Goal: Communication & Community: Answer question/provide support

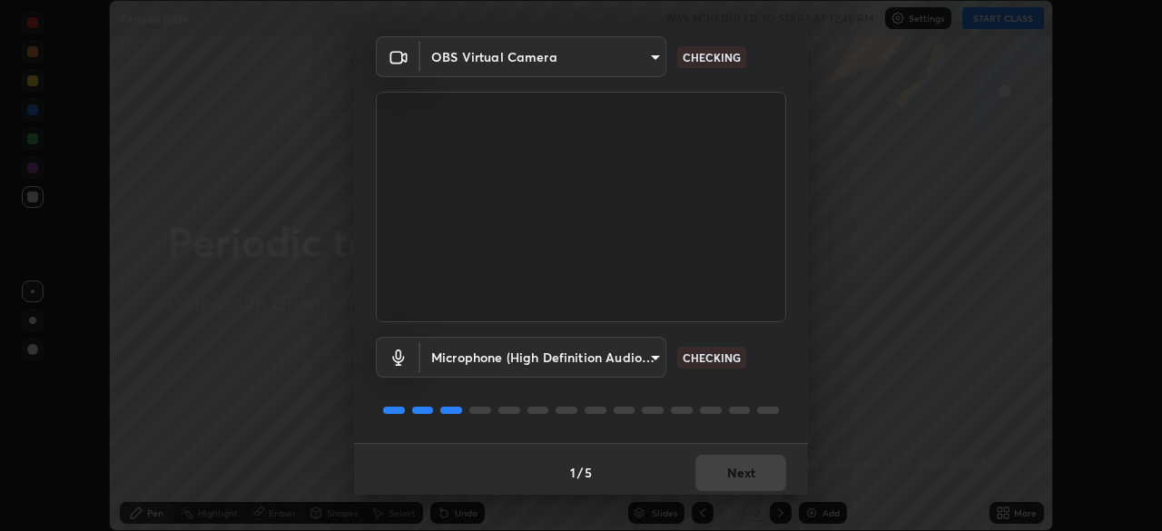
scroll to position [64, 0]
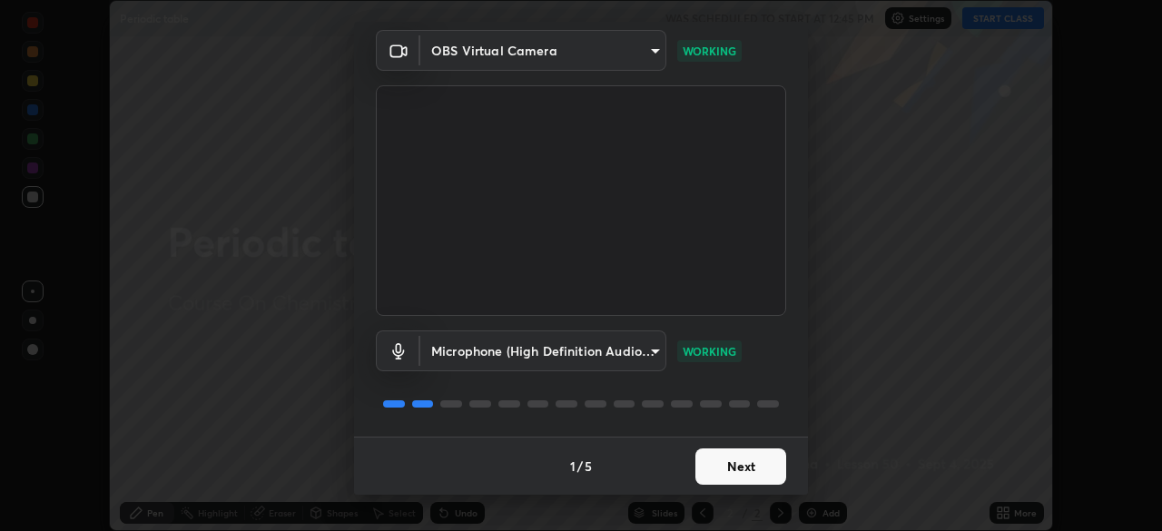
click at [756, 465] on button "Next" at bounding box center [740, 466] width 91 height 36
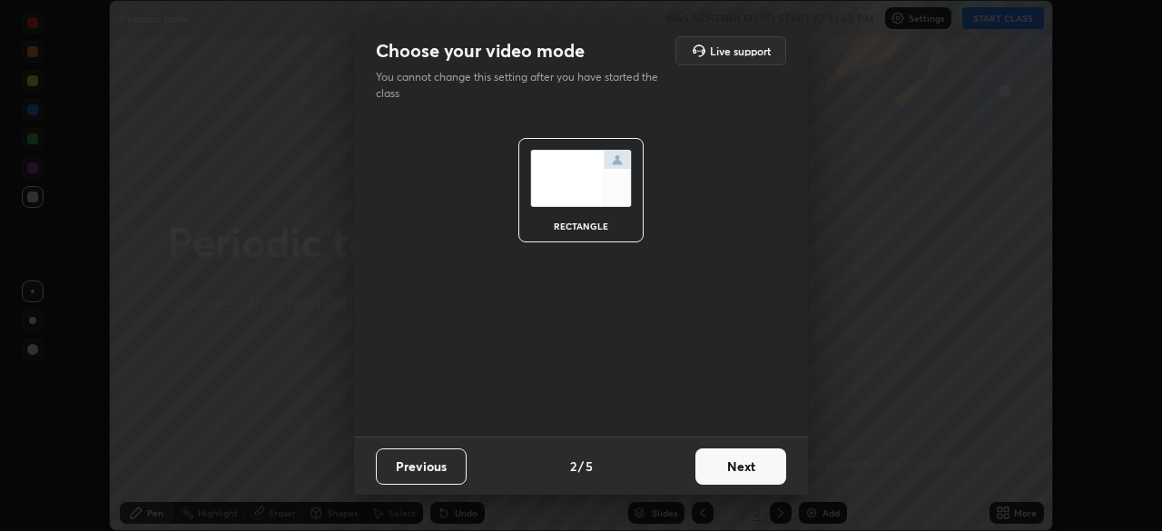
scroll to position [0, 0]
click at [760, 467] on button "Next" at bounding box center [740, 466] width 91 height 36
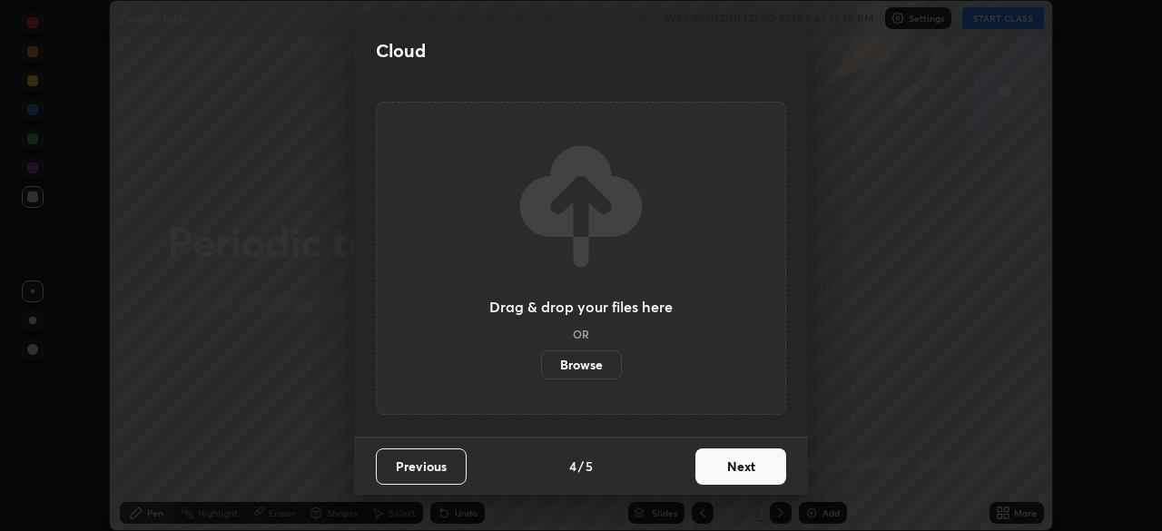
click at [768, 470] on button "Next" at bounding box center [740, 466] width 91 height 36
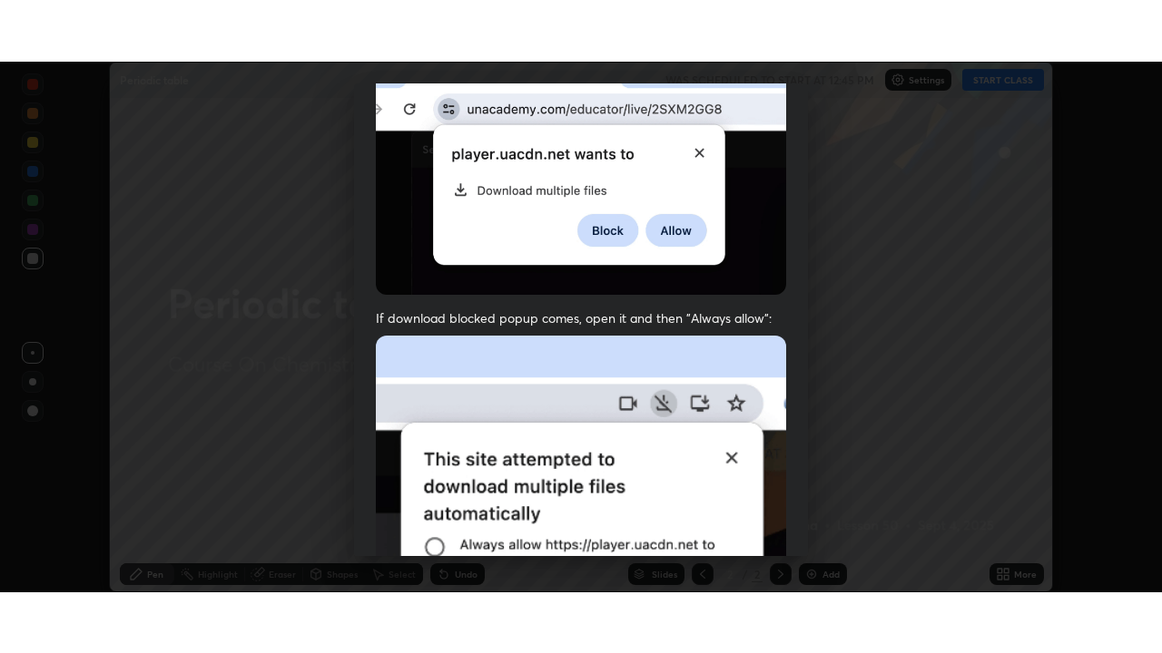
scroll to position [435, 0]
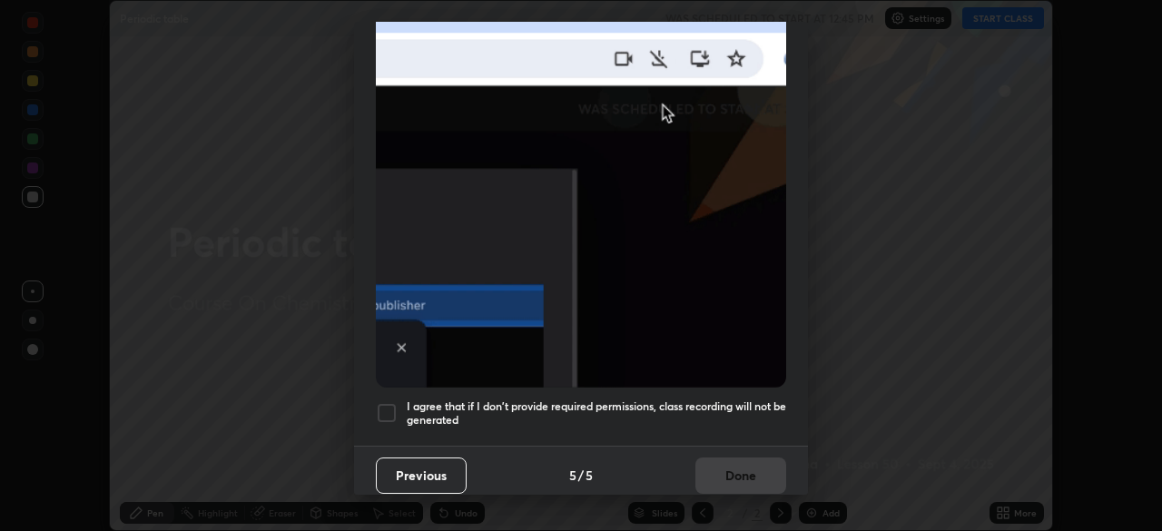
click at [754, 399] on h5 "I agree that if I don't provide required permissions, class recording will not …" at bounding box center [596, 413] width 379 height 28
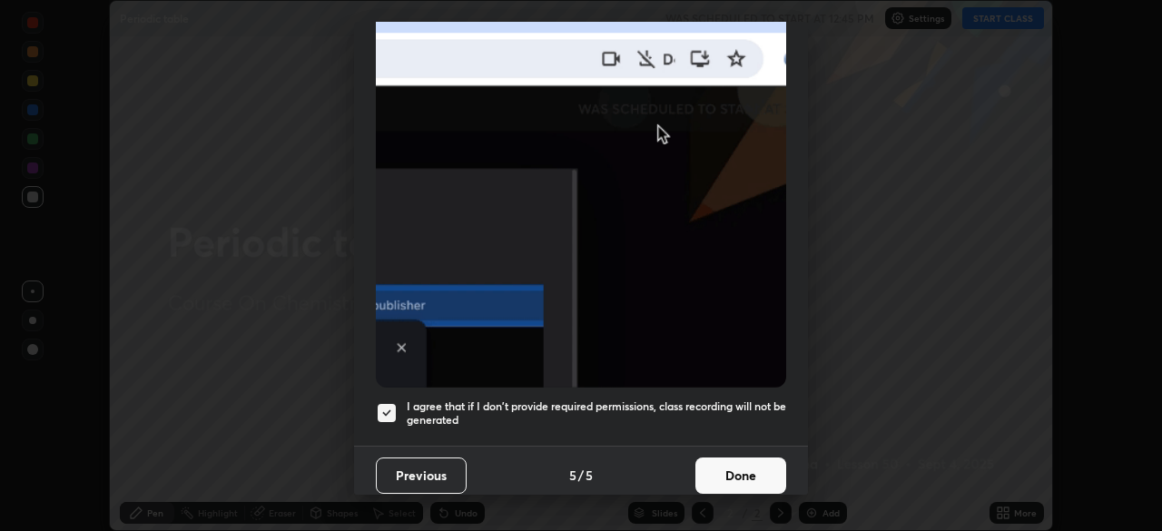
click at [747, 464] on button "Done" at bounding box center [740, 475] width 91 height 36
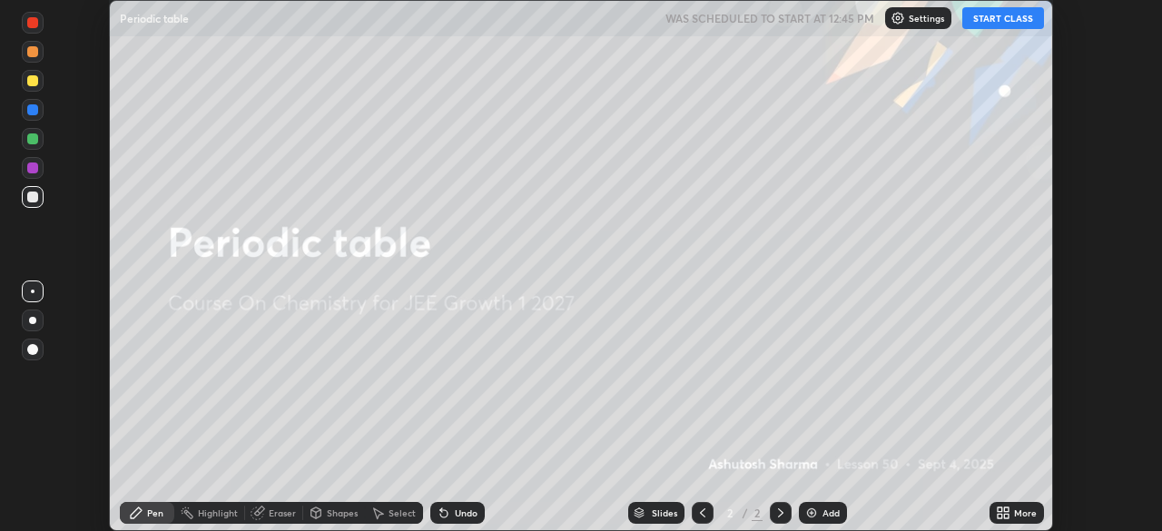
click at [999, 509] on icon at bounding box center [999, 509] width 5 height 5
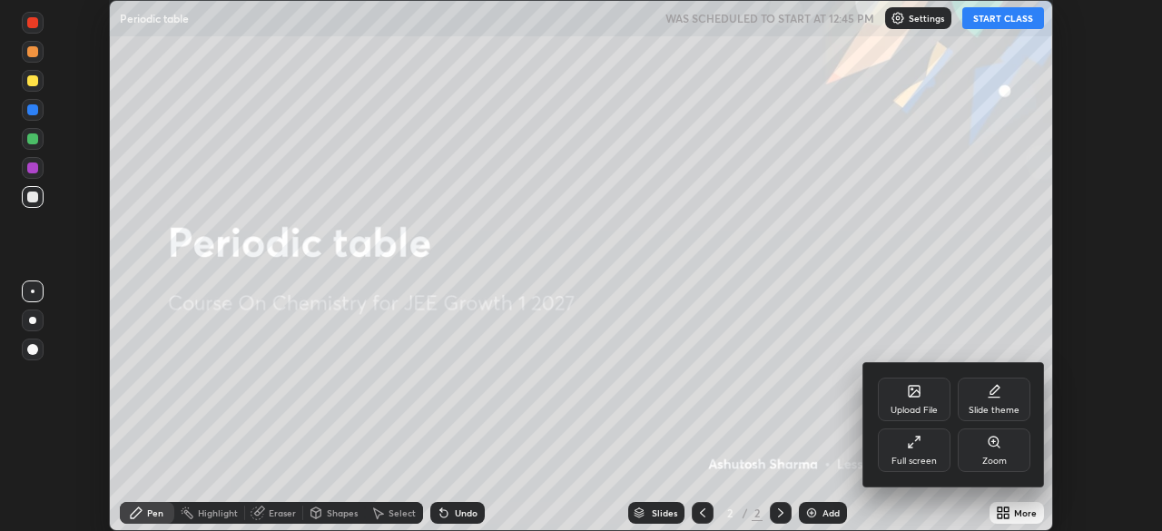
click at [918, 449] on div "Full screen" at bounding box center [914, 450] width 73 height 44
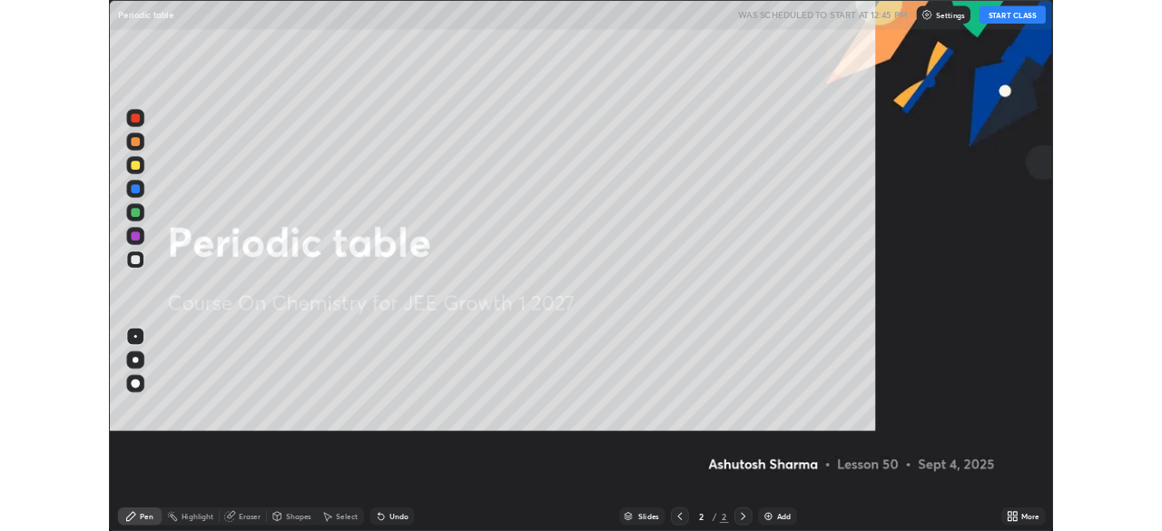
scroll to position [653, 1162]
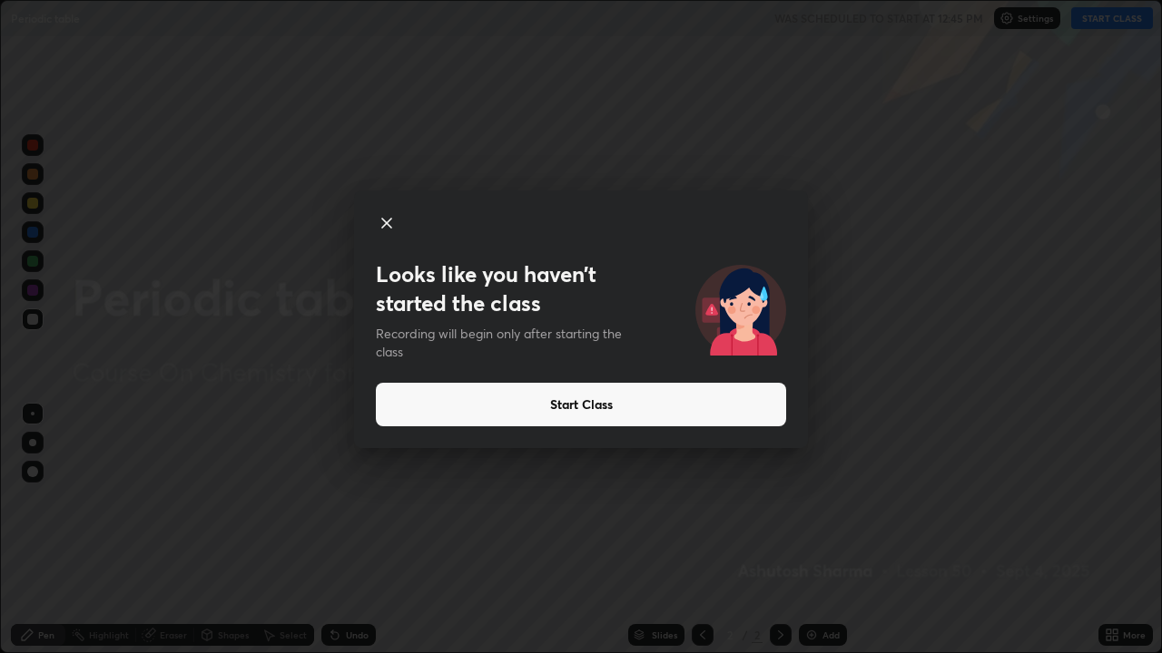
click at [683, 413] on button "Start Class" at bounding box center [581, 405] width 410 height 44
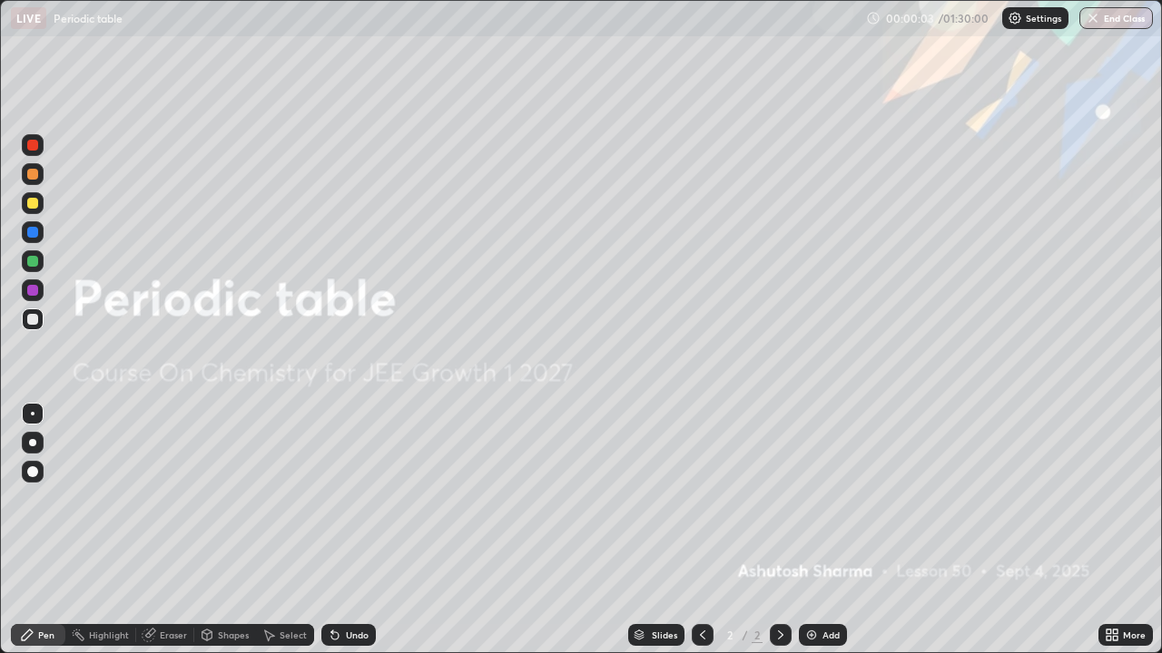
click at [811, 530] on img at bounding box center [811, 635] width 15 height 15
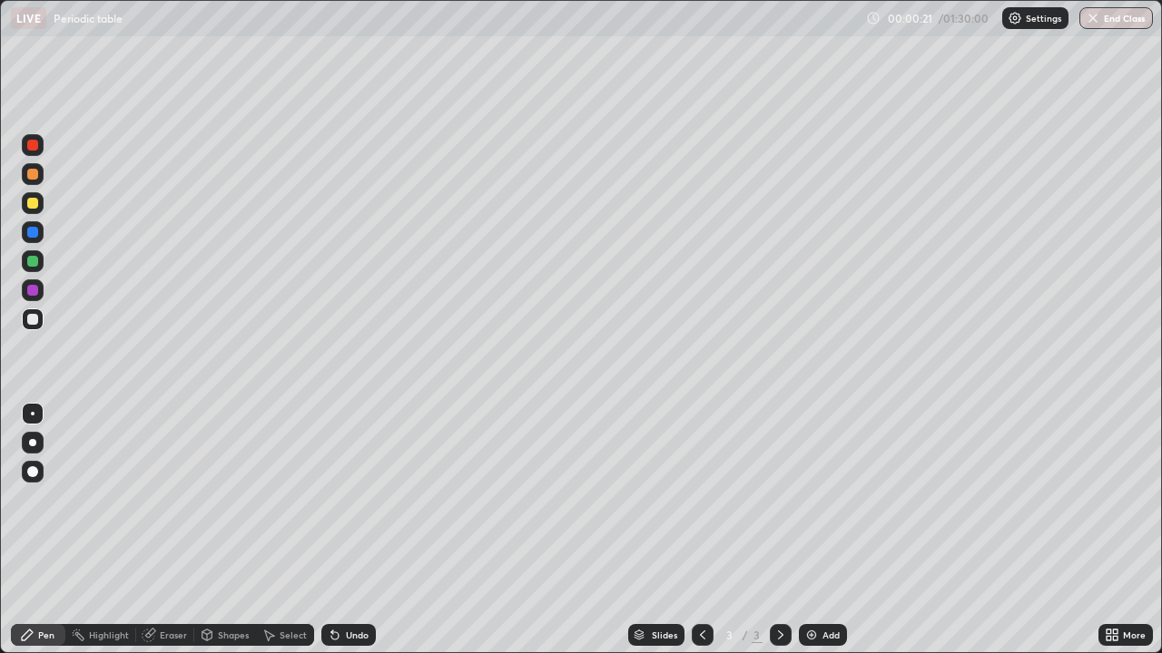
click at [33, 150] on div at bounding box center [32, 145] width 11 height 11
click at [34, 439] on div at bounding box center [32, 442] width 7 height 7
click at [40, 319] on div at bounding box center [33, 320] width 22 height 22
click at [39, 290] on div at bounding box center [33, 291] width 22 height 22
click at [41, 259] on div at bounding box center [33, 261] width 22 height 22
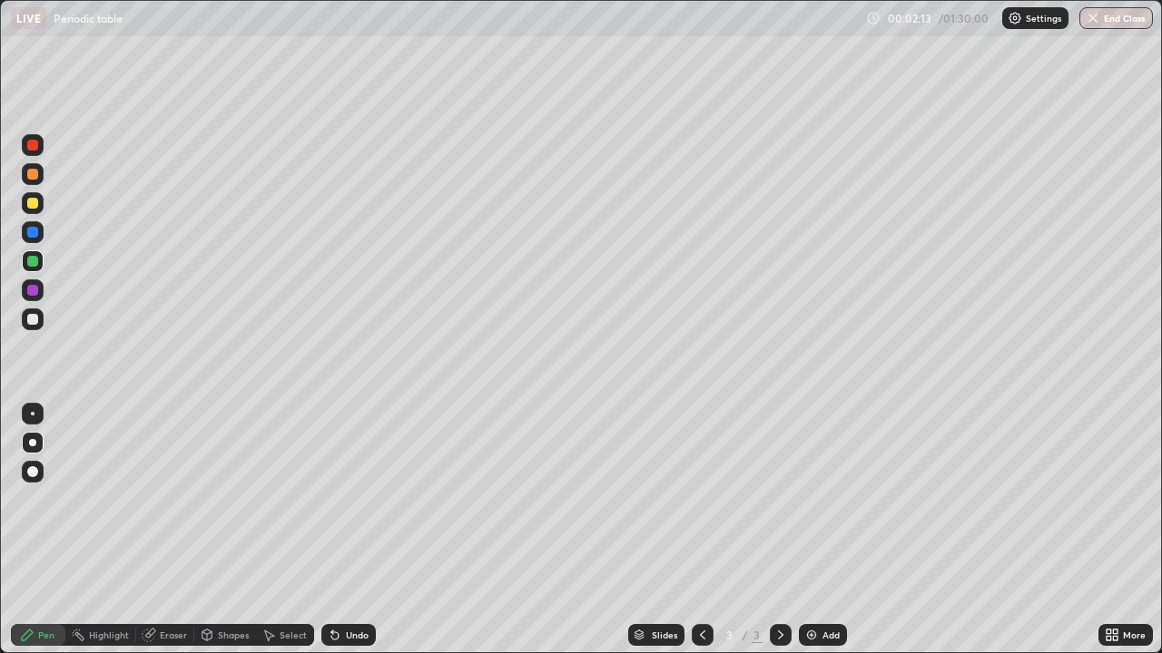
click at [35, 319] on div at bounding box center [32, 319] width 11 height 11
click at [34, 293] on div at bounding box center [32, 290] width 11 height 11
click at [346, 530] on div "Undo" at bounding box center [357, 635] width 23 height 9
click at [32, 261] on div at bounding box center [32, 261] width 11 height 11
click at [33, 414] on div at bounding box center [33, 414] width 4 height 4
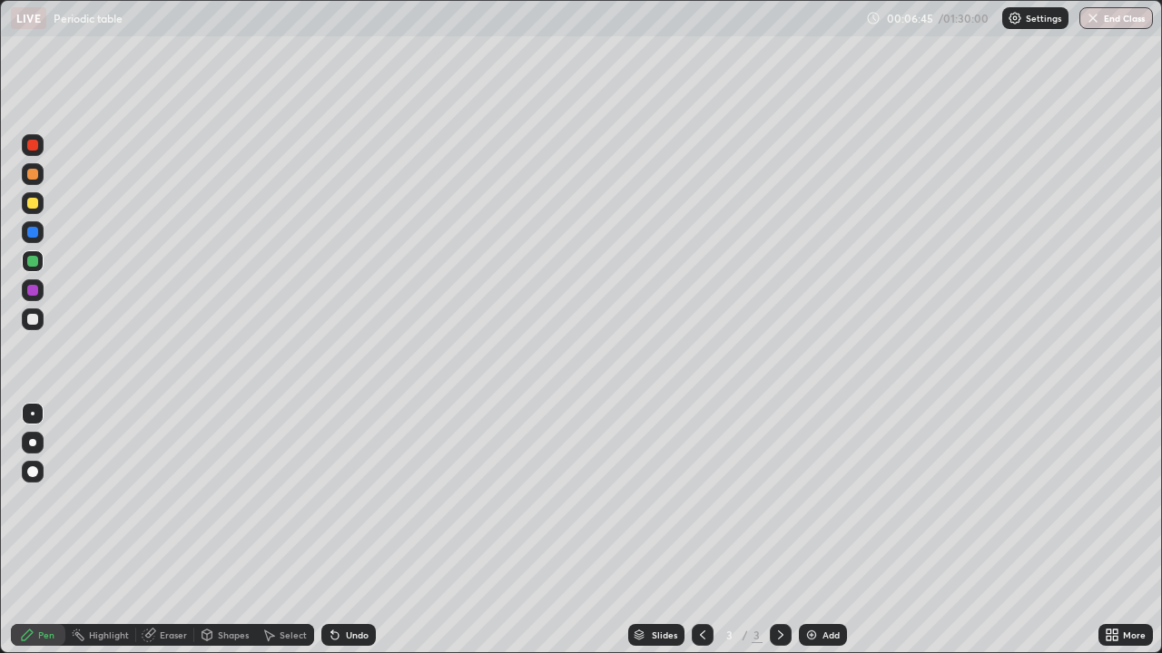
click at [36, 446] on div at bounding box center [33, 443] width 22 height 22
click at [34, 201] on div at bounding box center [32, 203] width 11 height 11
click at [829, 530] on div "Add" at bounding box center [830, 635] width 17 height 9
click at [33, 181] on div at bounding box center [33, 174] width 22 height 22
click at [818, 530] on div "Add" at bounding box center [823, 635] width 48 height 22
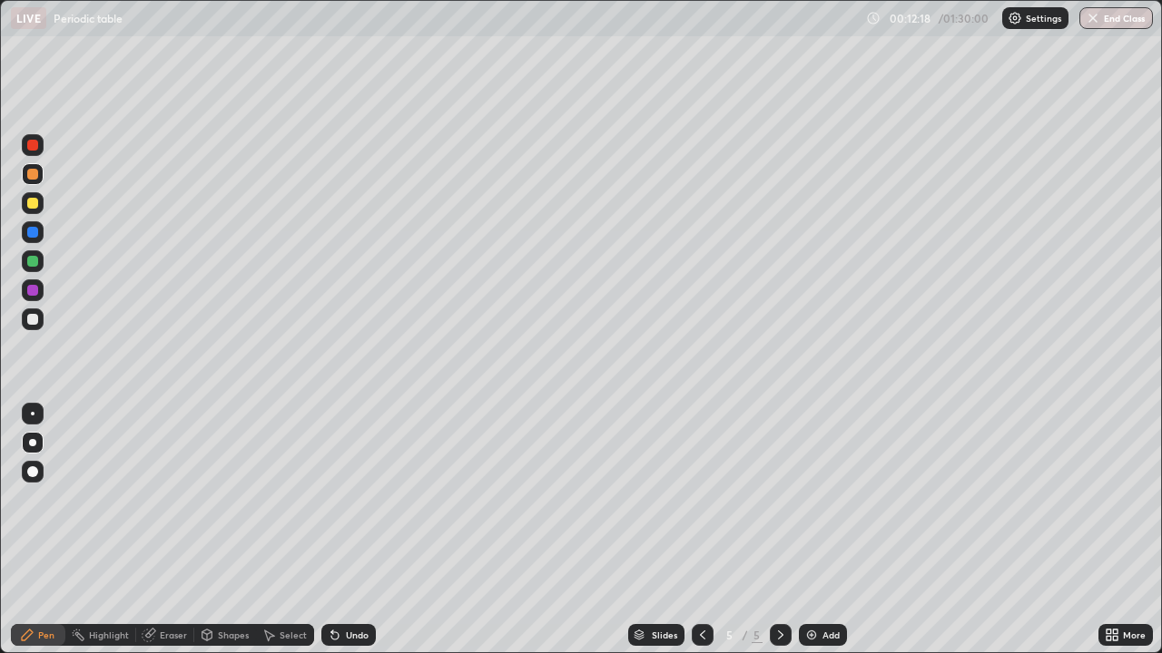
click at [695, 530] on icon at bounding box center [702, 635] width 15 height 15
click at [816, 530] on img at bounding box center [811, 635] width 15 height 15
click at [34, 319] on div at bounding box center [32, 319] width 11 height 11
click at [34, 265] on div at bounding box center [32, 261] width 11 height 11
click at [346, 530] on div "Undo" at bounding box center [357, 635] width 23 height 9
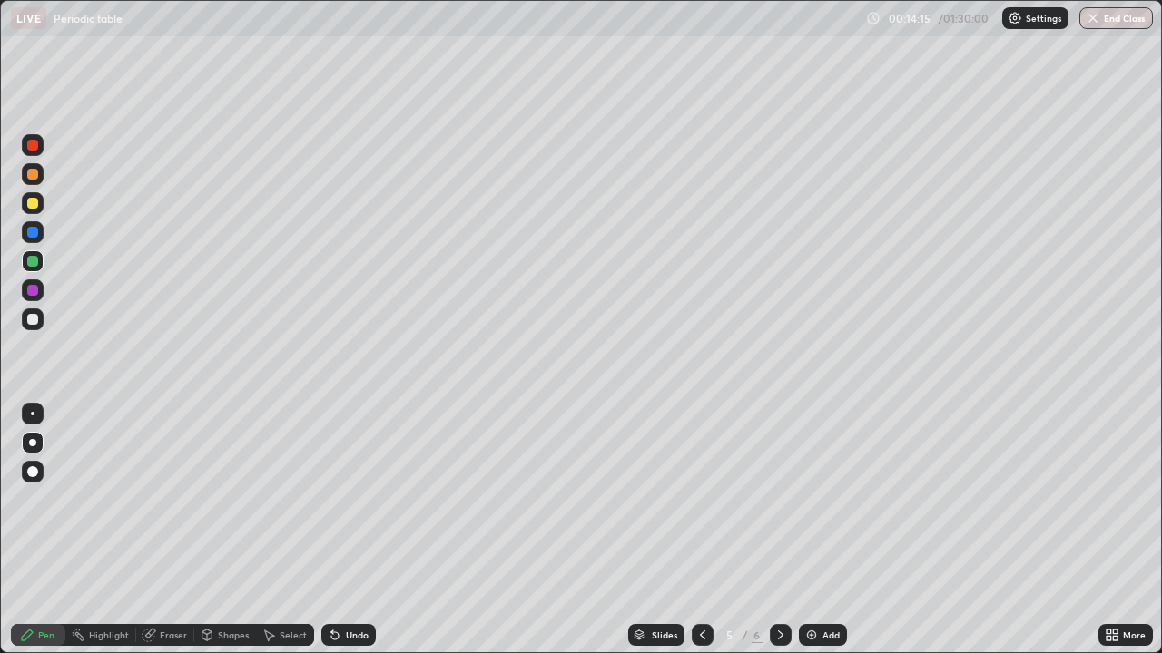
click at [161, 530] on div "Eraser" at bounding box center [173, 635] width 27 height 9
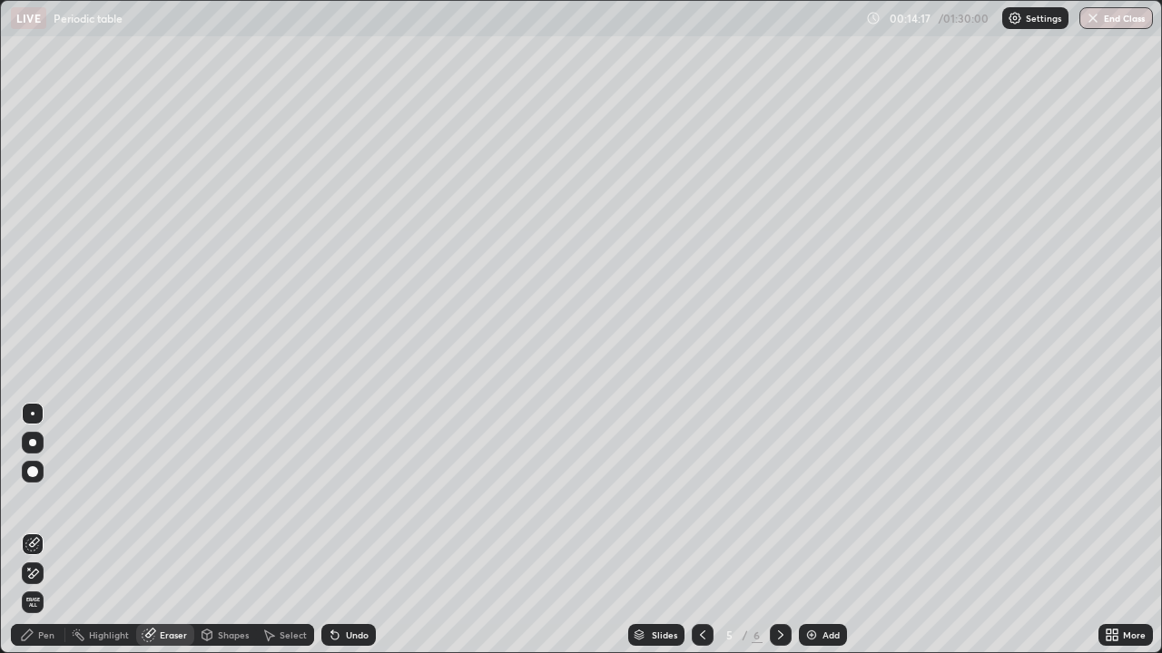
click at [38, 530] on div "Pen" at bounding box center [46, 635] width 16 height 9
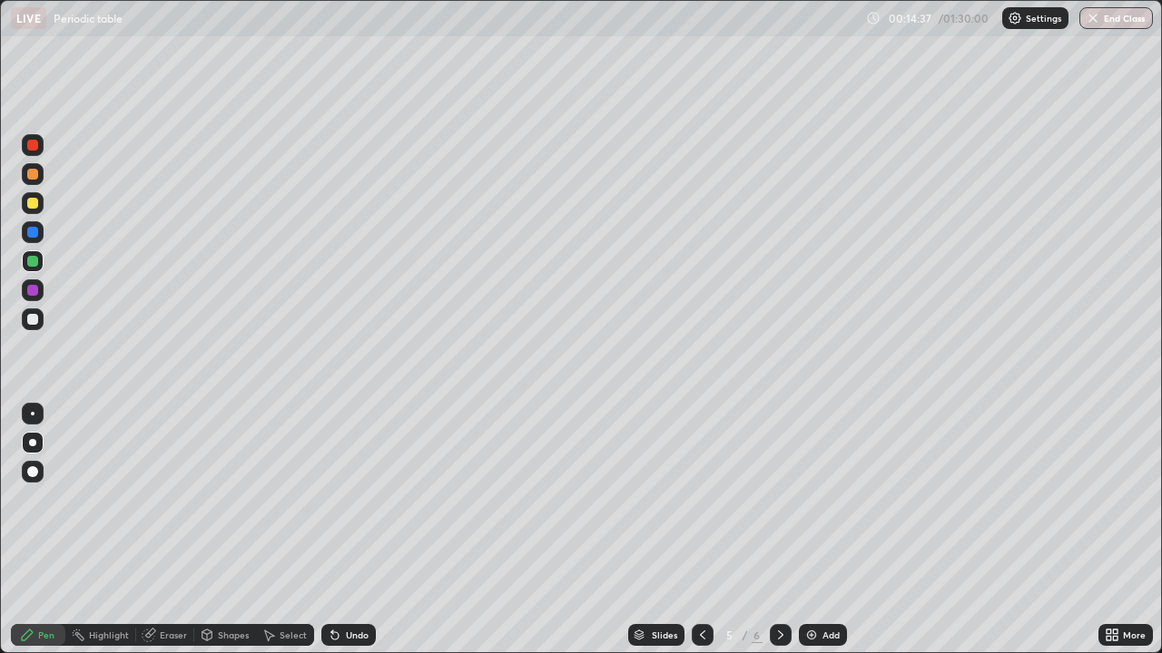
click at [32, 317] on div at bounding box center [32, 319] width 11 height 11
click at [31, 289] on div at bounding box center [32, 290] width 11 height 11
click at [341, 530] on div "Undo" at bounding box center [348, 635] width 54 height 22
click at [344, 530] on div "Undo" at bounding box center [348, 635] width 54 height 22
click at [347, 530] on div "Undo" at bounding box center [357, 635] width 23 height 9
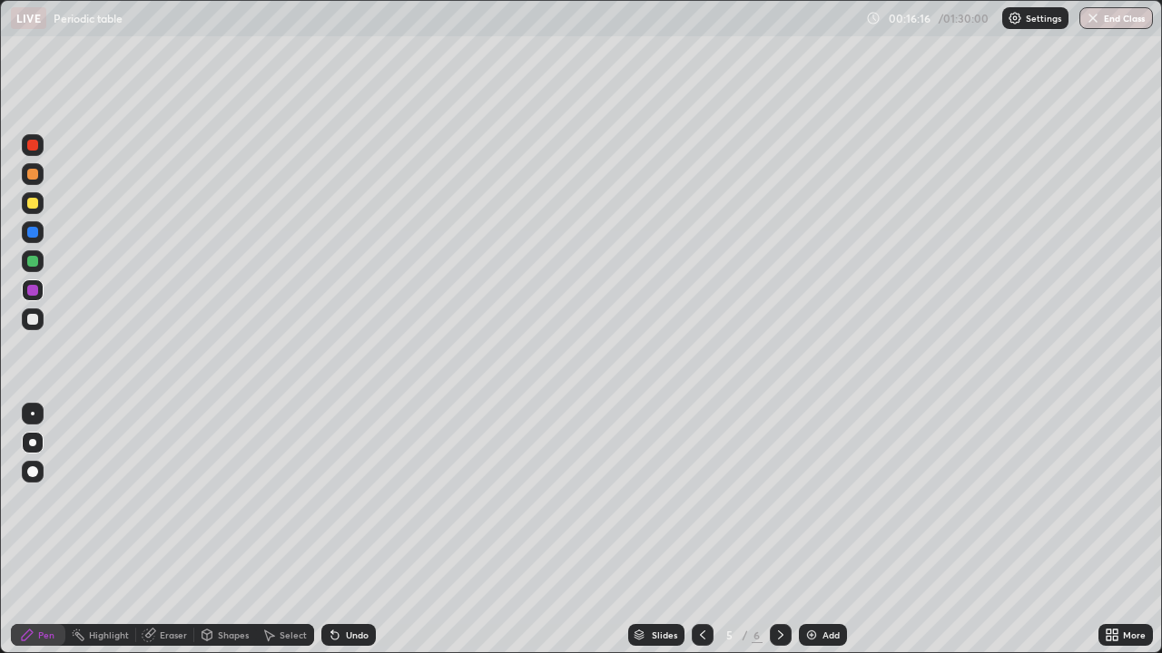
click at [540, 530] on div "Slides 5 / 6 Add" at bounding box center [737, 635] width 722 height 36
click at [550, 530] on div "Slides 5 / 6 Add" at bounding box center [737, 635] width 722 height 36
click at [35, 148] on div at bounding box center [32, 145] width 11 height 11
click at [825, 530] on div "Add" at bounding box center [830, 635] width 17 height 9
click at [35, 176] on div at bounding box center [32, 174] width 11 height 11
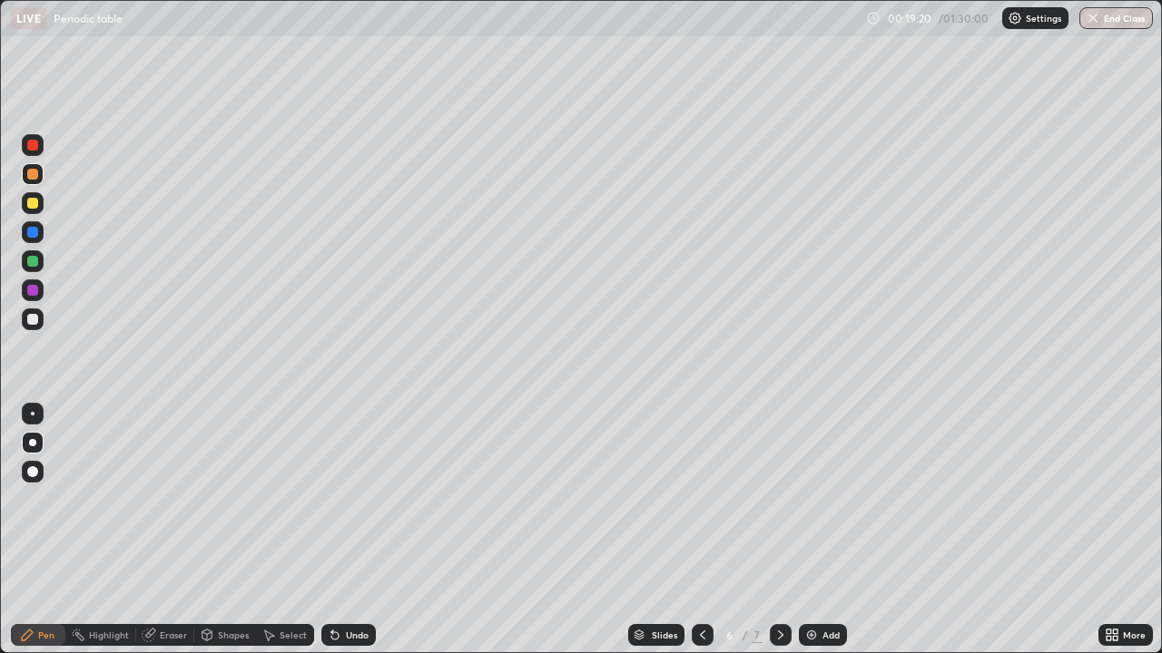
click at [34, 321] on div at bounding box center [32, 319] width 11 height 11
click at [31, 289] on div at bounding box center [32, 290] width 11 height 11
click at [34, 262] on div at bounding box center [32, 261] width 11 height 11
click at [818, 530] on div "Add" at bounding box center [823, 635] width 48 height 22
click at [37, 208] on div at bounding box center [33, 203] width 22 height 22
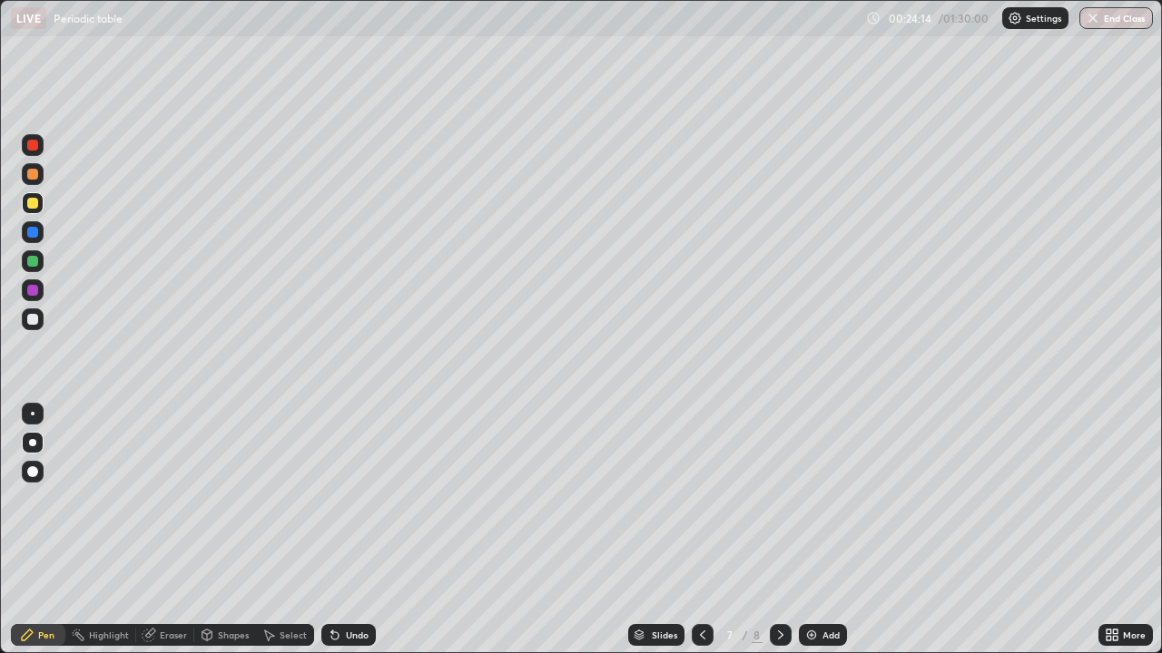
click at [34, 319] on div at bounding box center [32, 319] width 11 height 11
click at [829, 530] on div "Add" at bounding box center [830, 635] width 17 height 9
click at [37, 207] on div at bounding box center [33, 203] width 22 height 22
click at [33, 319] on div at bounding box center [32, 319] width 11 height 11
click at [358, 530] on div "Undo" at bounding box center [357, 635] width 23 height 9
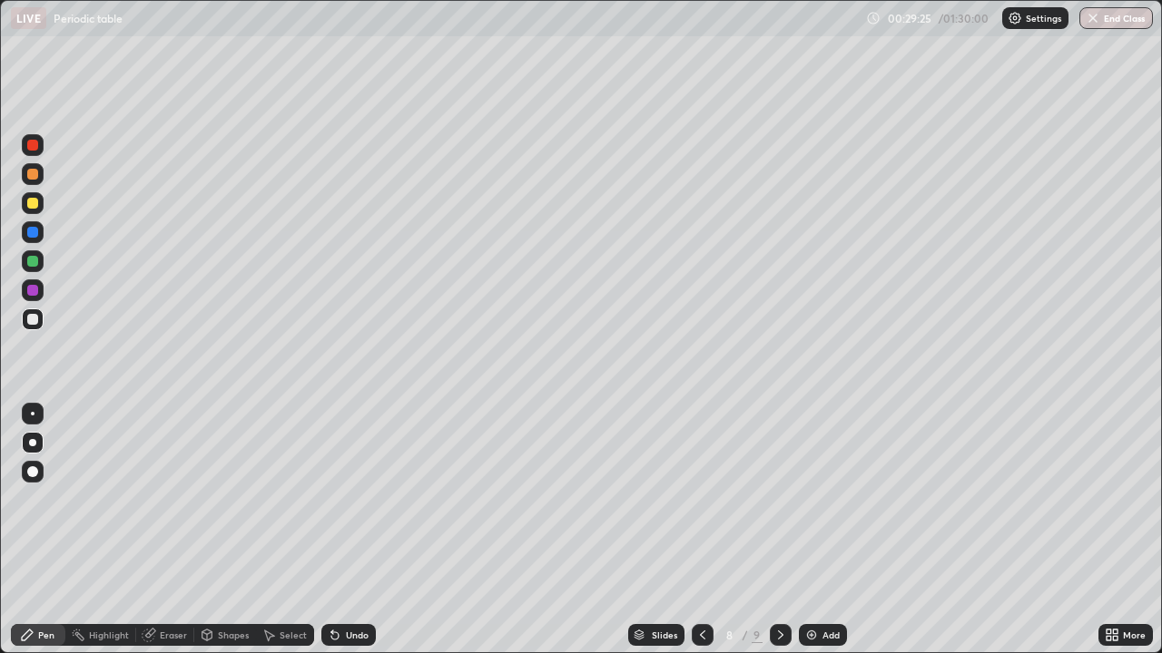
click at [361, 530] on div "Undo" at bounding box center [357, 635] width 23 height 9
click at [812, 530] on img at bounding box center [811, 635] width 15 height 15
click at [31, 207] on div at bounding box center [32, 203] width 11 height 11
click at [29, 316] on div at bounding box center [32, 319] width 11 height 11
click at [825, 530] on div "Add" at bounding box center [830, 635] width 17 height 9
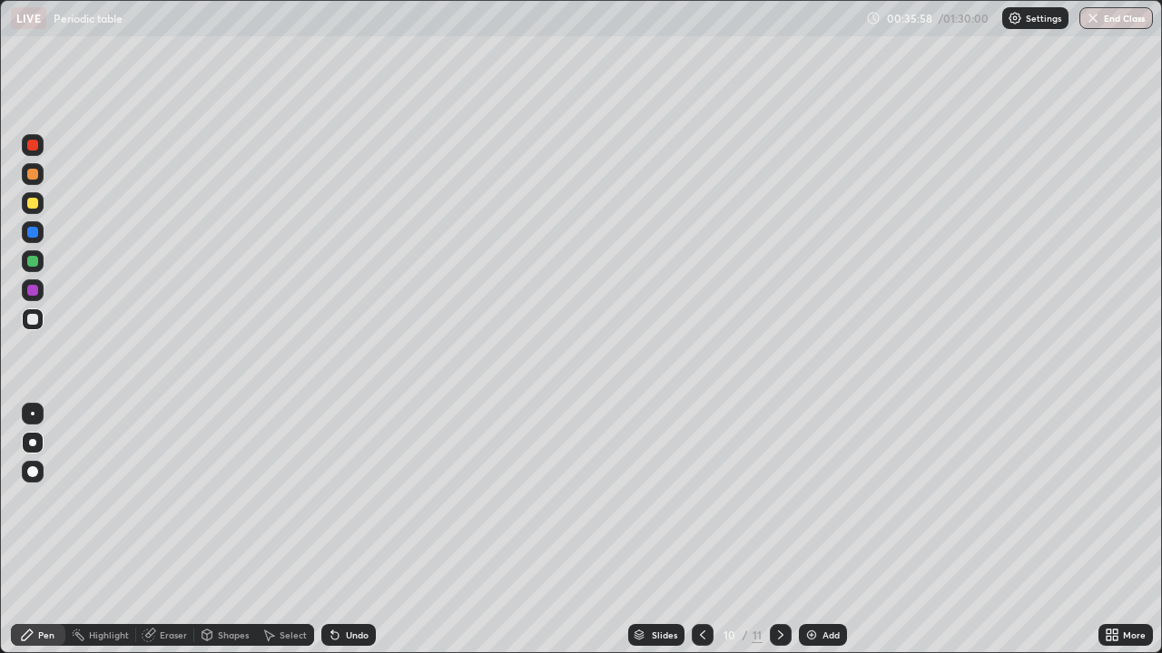
click at [34, 290] on div at bounding box center [32, 290] width 11 height 11
click at [33, 324] on div at bounding box center [32, 319] width 11 height 11
click at [32, 204] on div at bounding box center [32, 203] width 11 height 11
click at [834, 530] on div "Add" at bounding box center [830, 635] width 17 height 9
click at [29, 173] on div at bounding box center [32, 174] width 11 height 11
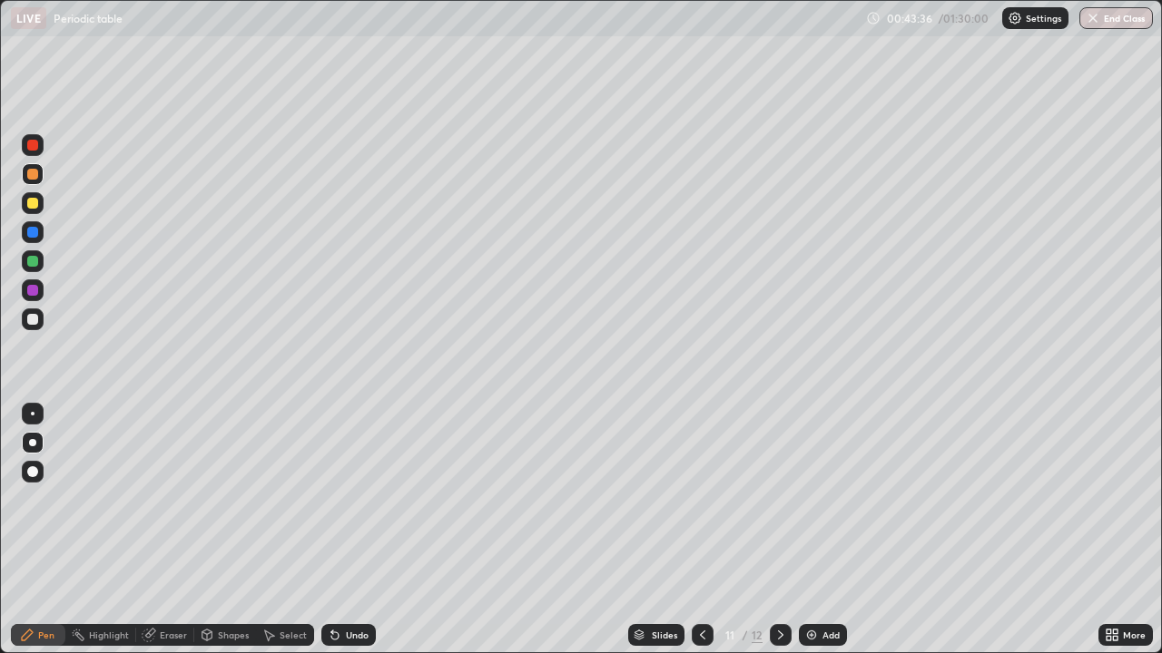
click at [35, 323] on div at bounding box center [32, 319] width 11 height 11
click at [167, 530] on div "Eraser" at bounding box center [173, 635] width 27 height 9
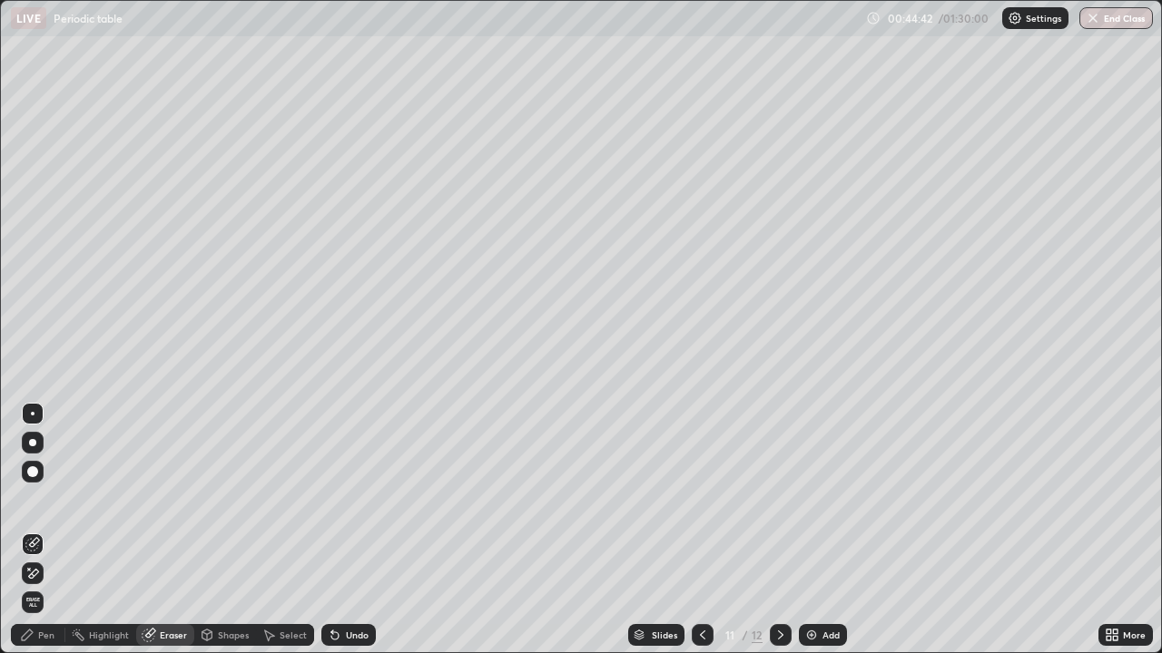
click at [58, 530] on div "Pen" at bounding box center [38, 635] width 54 height 22
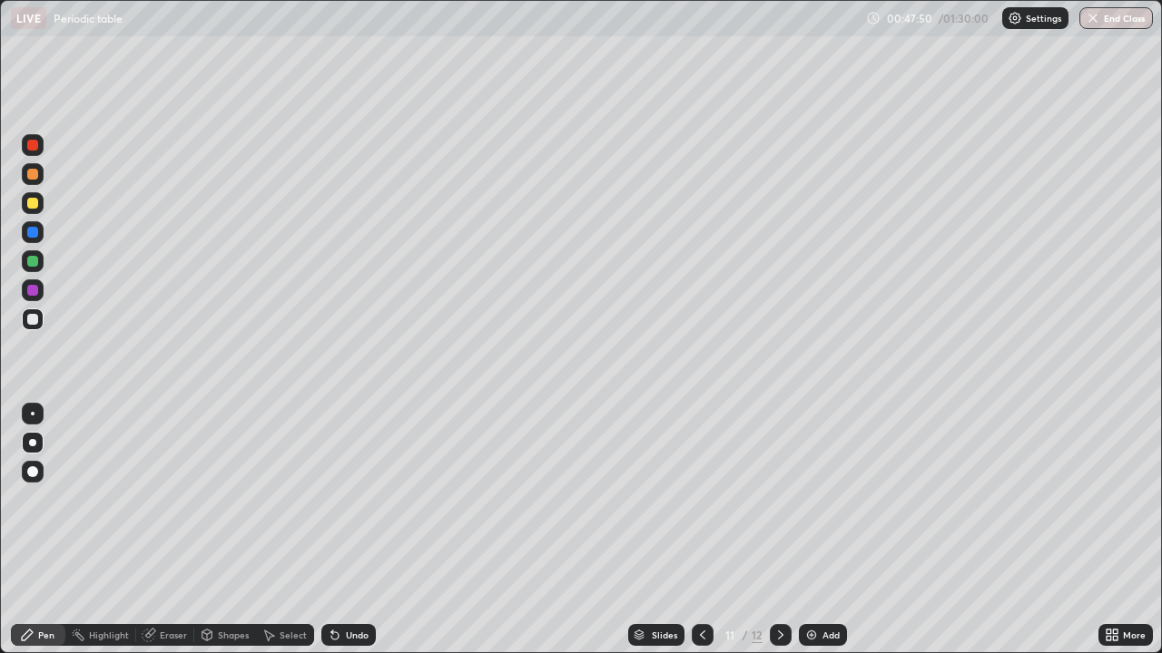
click at [815, 530] on img at bounding box center [811, 635] width 15 height 15
click at [35, 206] on div at bounding box center [32, 203] width 11 height 11
click at [34, 322] on div at bounding box center [32, 319] width 11 height 11
click at [31, 292] on div at bounding box center [32, 290] width 11 height 11
click at [817, 530] on div "Add" at bounding box center [823, 635] width 48 height 22
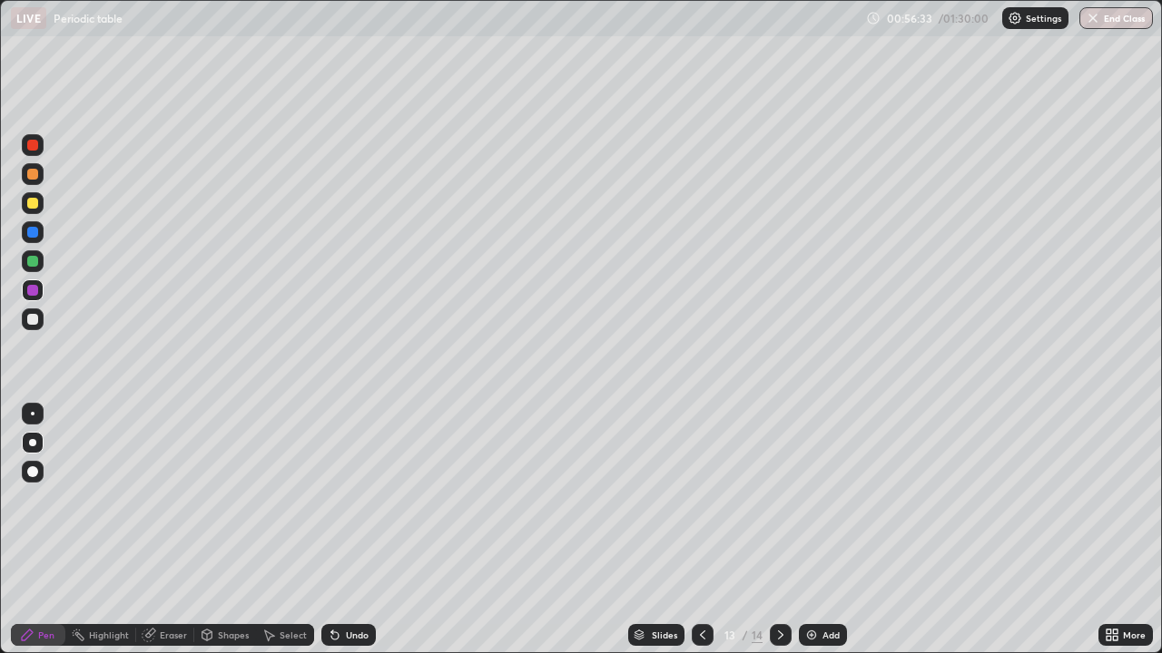
click at [692, 530] on div at bounding box center [703, 635] width 22 height 22
click at [817, 530] on div "Add" at bounding box center [823, 635] width 48 height 22
click at [34, 319] on div at bounding box center [32, 319] width 11 height 11
click at [34, 263] on div at bounding box center [32, 261] width 11 height 11
click at [33, 320] on div at bounding box center [32, 319] width 11 height 11
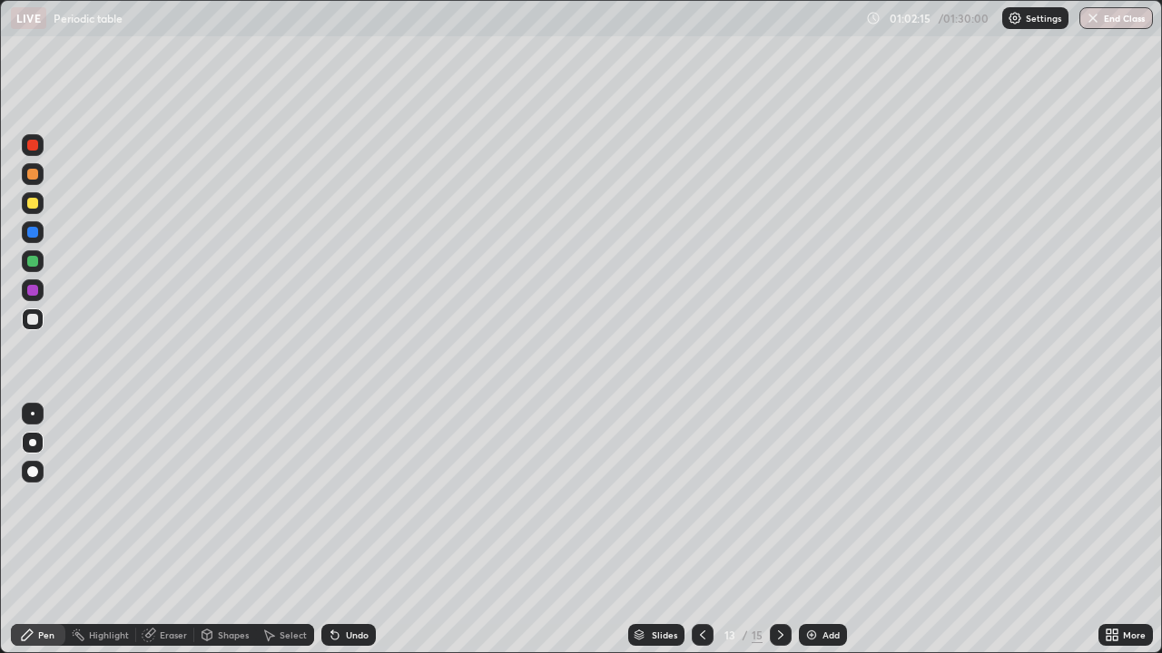
click at [341, 530] on div "Undo" at bounding box center [348, 635] width 54 height 22
click at [350, 530] on div "Undo" at bounding box center [357, 635] width 23 height 9
click at [184, 530] on div "Eraser" at bounding box center [173, 635] width 27 height 9
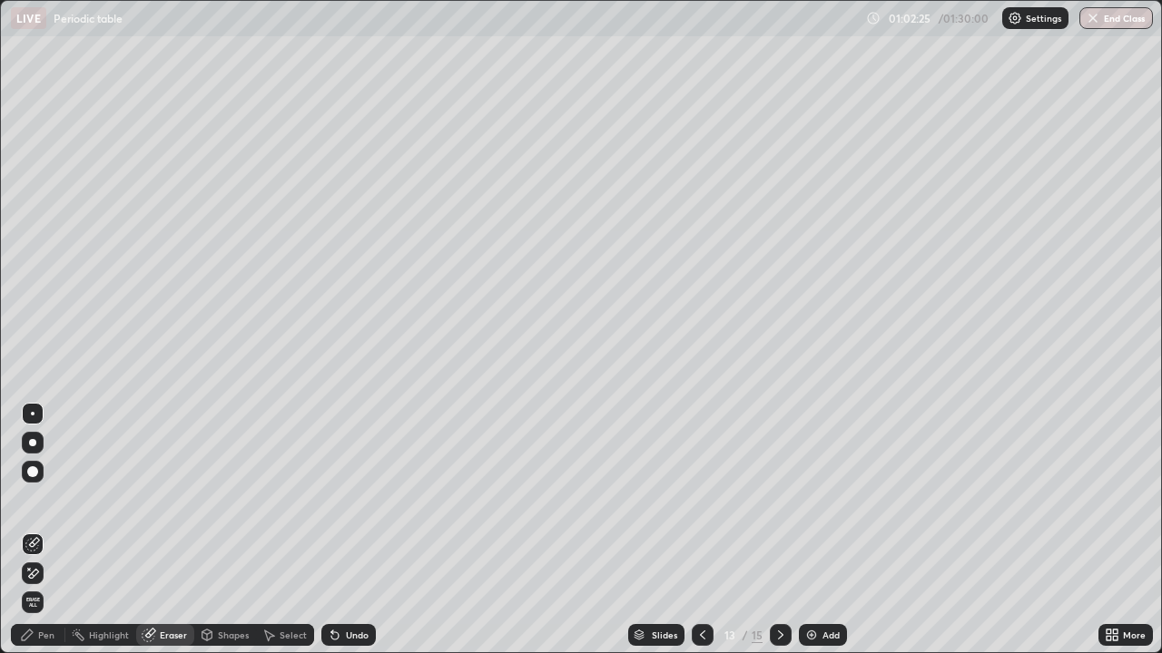
click at [45, 530] on div "Pen" at bounding box center [46, 635] width 16 height 9
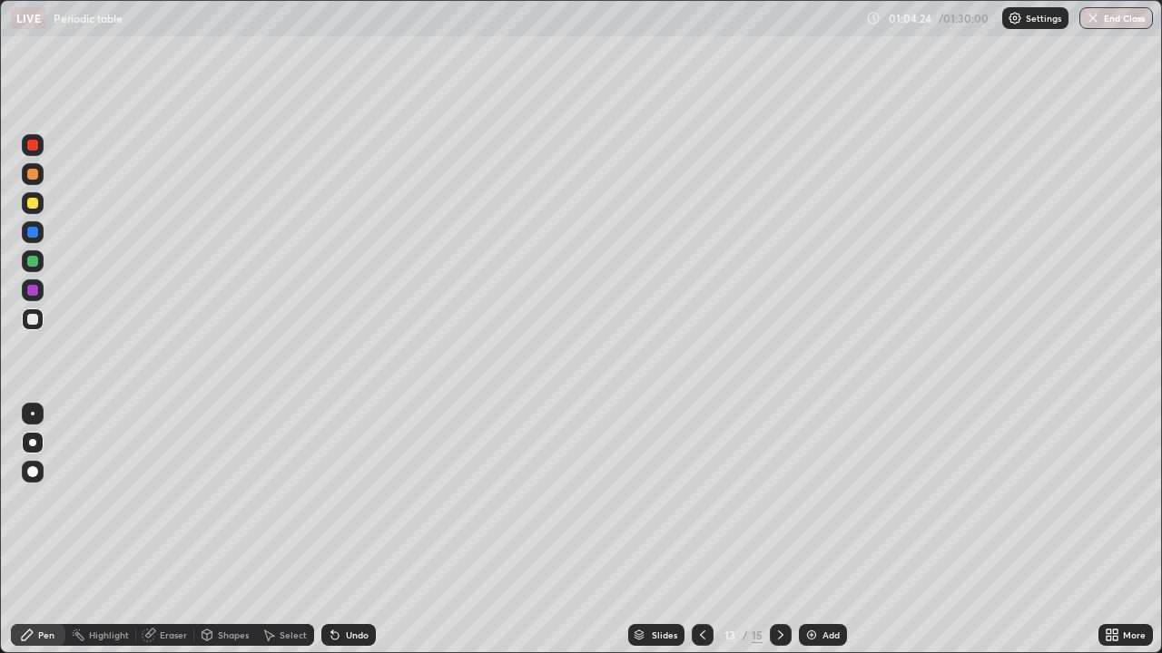
click at [822, 530] on div "Add" at bounding box center [830, 635] width 17 height 9
click at [33, 207] on div at bounding box center [32, 203] width 11 height 11
click at [823, 530] on div "Add" at bounding box center [830, 635] width 17 height 9
click at [701, 530] on icon at bounding box center [702, 635] width 15 height 15
click at [811, 530] on img at bounding box center [811, 635] width 15 height 15
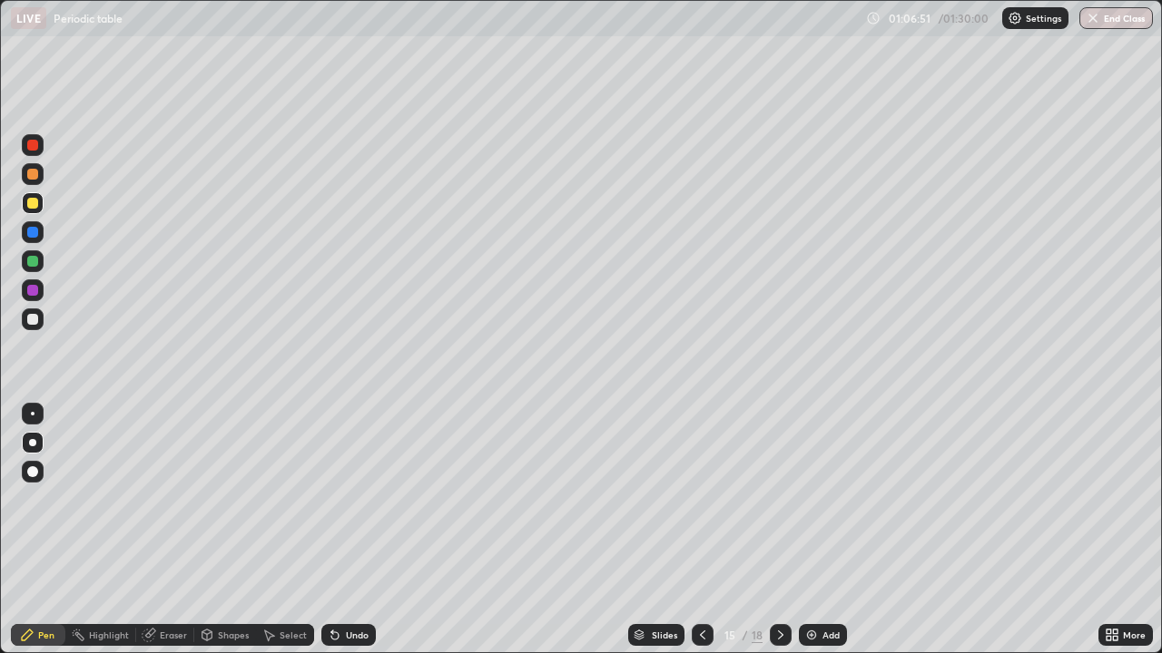
click at [32, 323] on div at bounding box center [32, 319] width 11 height 11
click at [40, 289] on div at bounding box center [33, 291] width 22 height 22
click at [164, 530] on div "Eraser" at bounding box center [173, 635] width 27 height 9
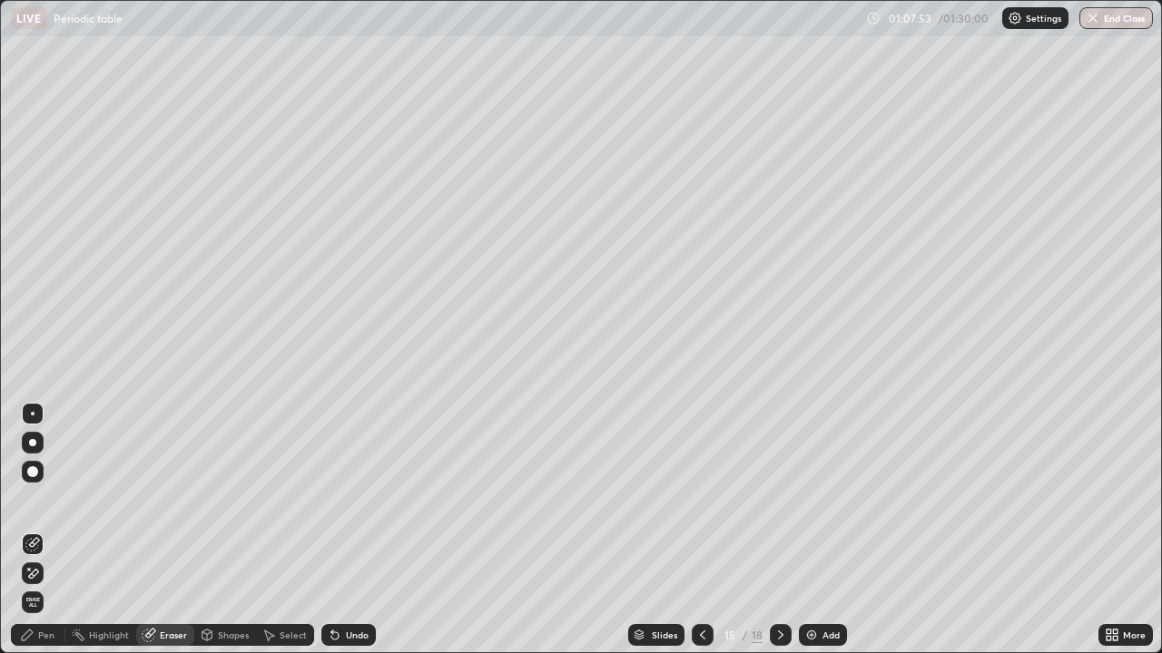
click at [44, 530] on div "Pen" at bounding box center [46, 635] width 16 height 9
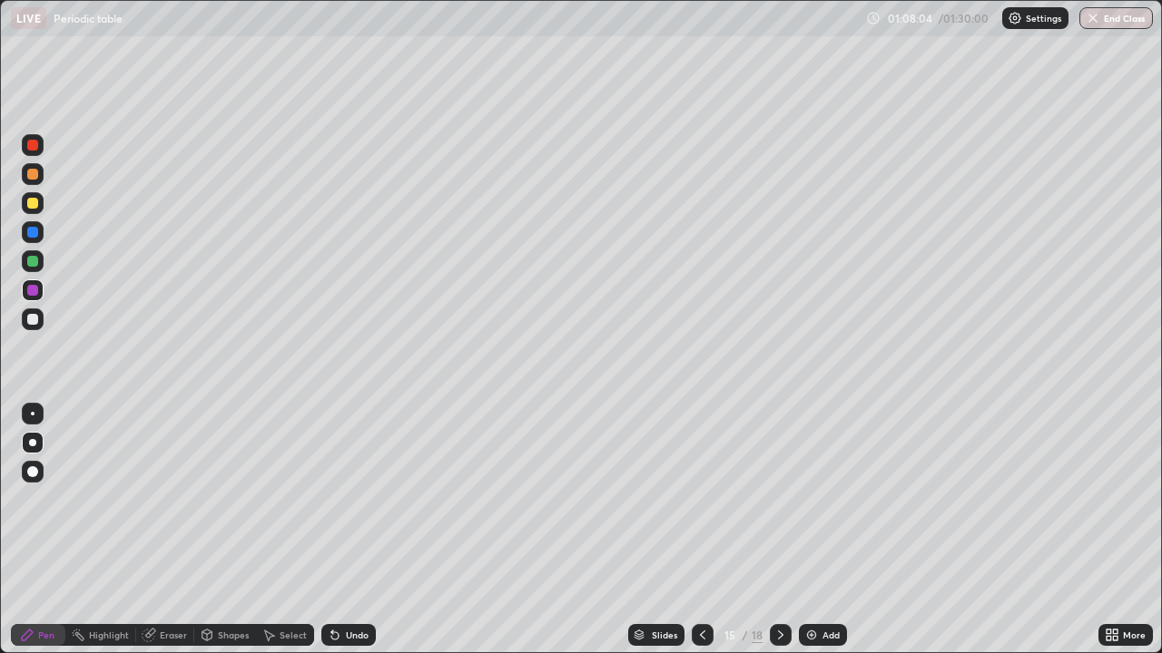
click at [32, 322] on div at bounding box center [32, 319] width 11 height 11
click at [348, 530] on div "Undo" at bounding box center [357, 635] width 23 height 9
click at [34, 289] on div at bounding box center [32, 290] width 11 height 11
click at [823, 530] on div "Add" at bounding box center [830, 635] width 17 height 9
click at [34, 319] on div at bounding box center [32, 319] width 11 height 11
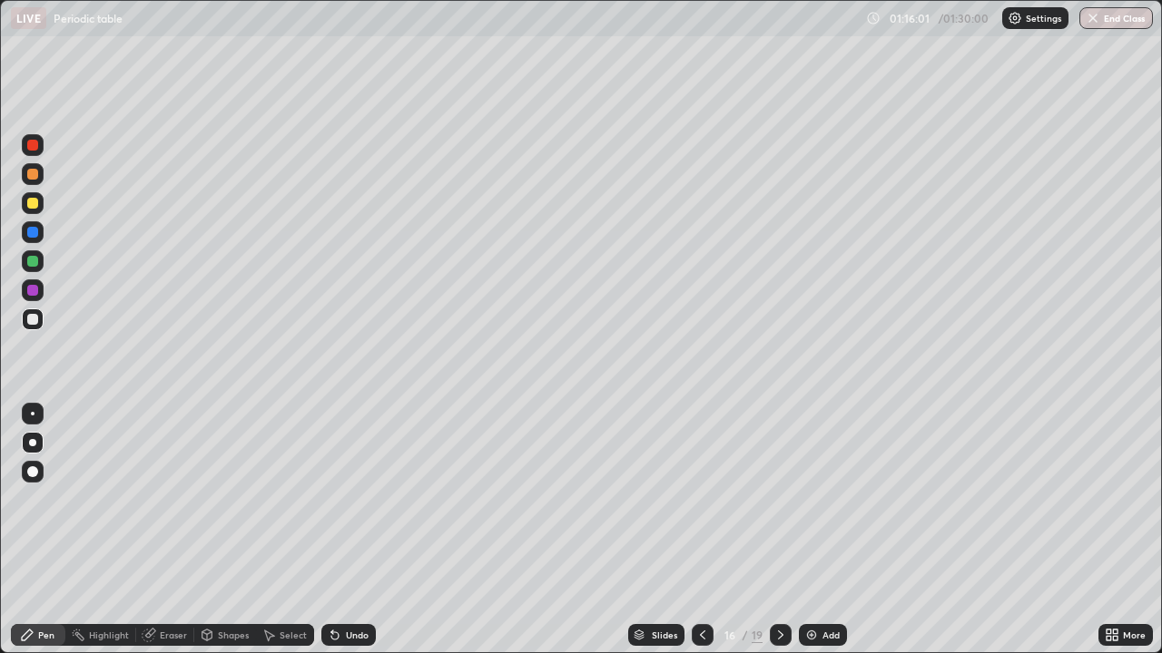
click at [175, 530] on div "Eraser" at bounding box center [173, 635] width 27 height 9
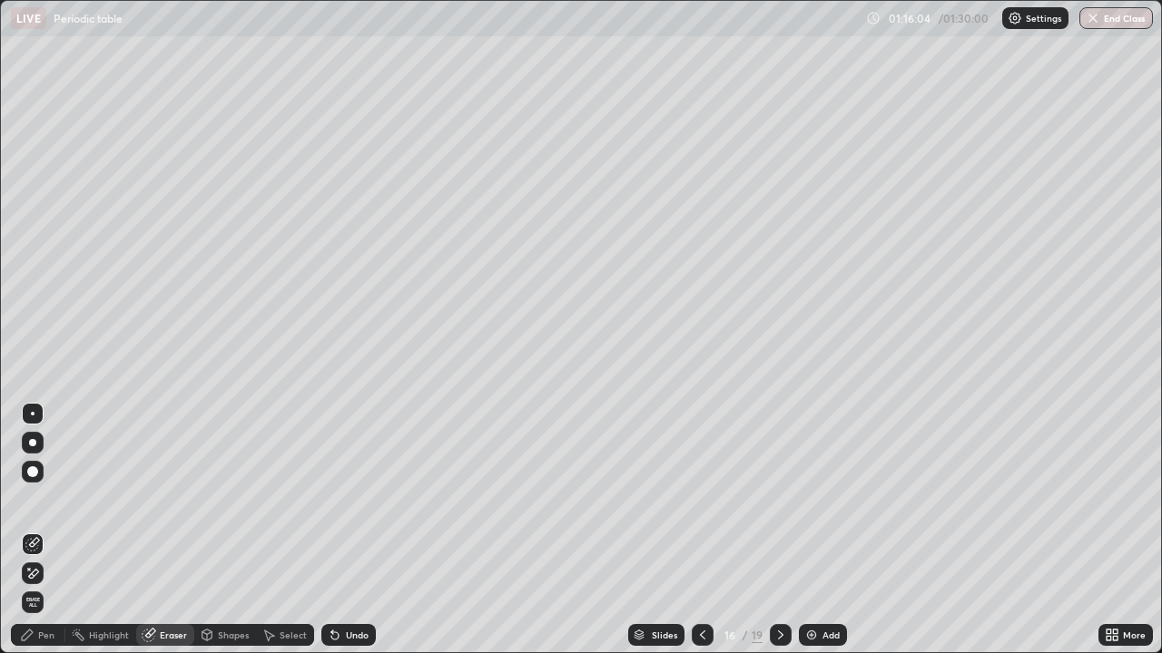
click at [50, 530] on div "Pen" at bounding box center [46, 635] width 16 height 9
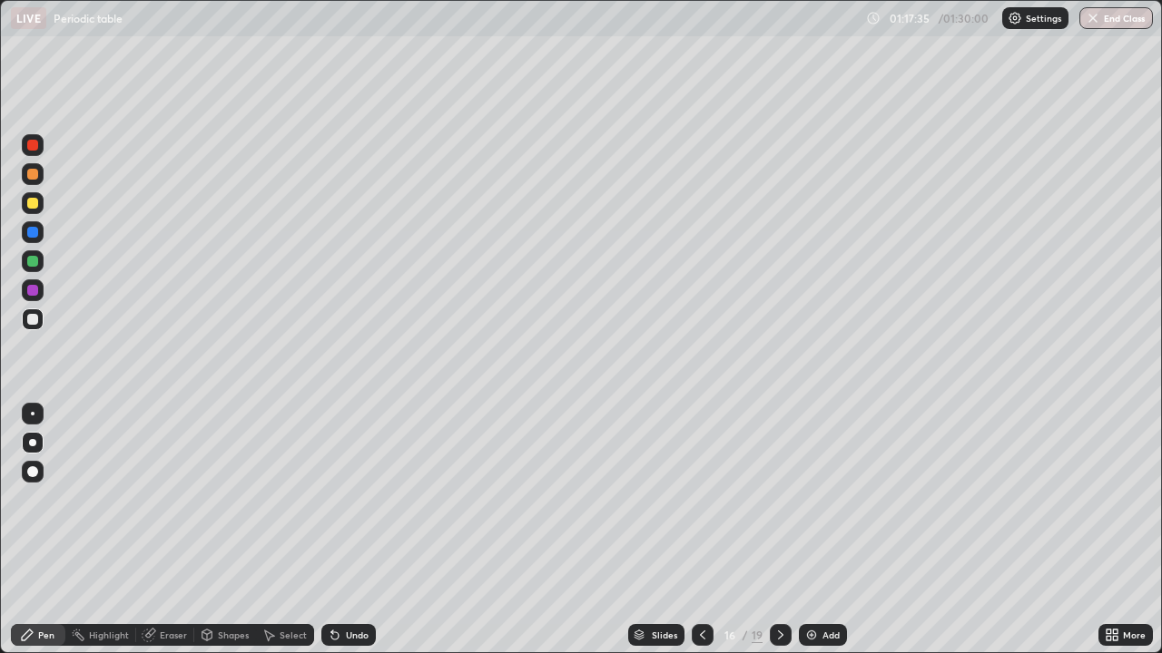
click at [32, 262] on div at bounding box center [32, 261] width 11 height 11
click at [32, 205] on div at bounding box center [32, 203] width 11 height 11
click at [816, 530] on img at bounding box center [811, 635] width 15 height 15
click at [699, 530] on icon at bounding box center [701, 635] width 15 height 15
click at [819, 530] on div "Add" at bounding box center [823, 635] width 48 height 22
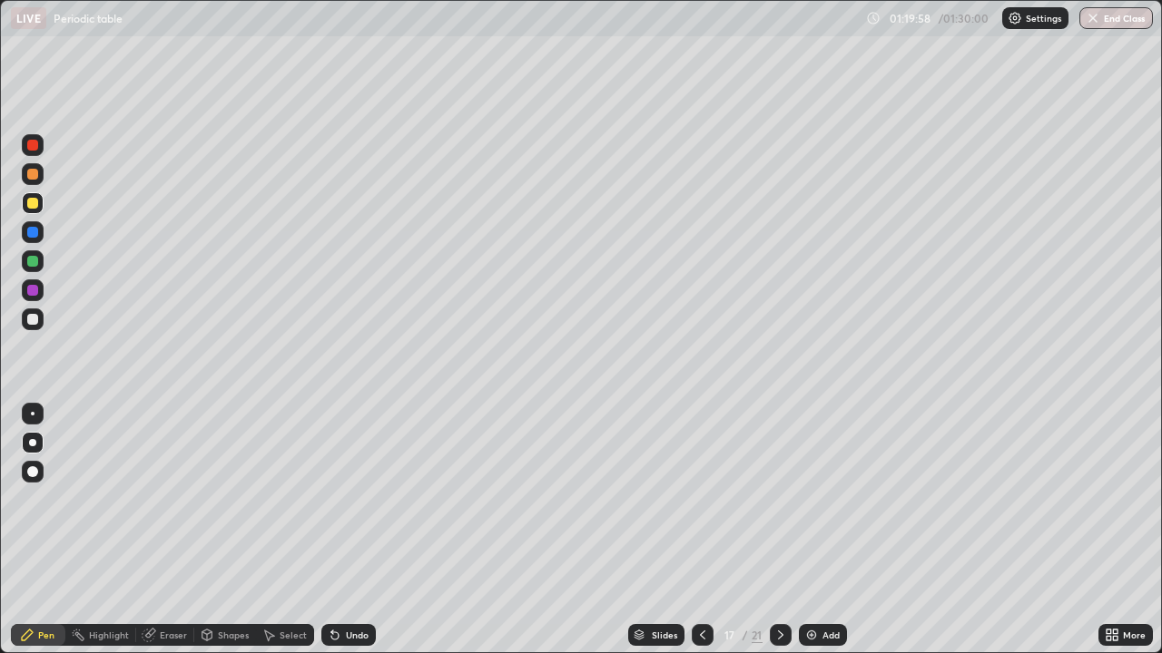
click at [352, 530] on div "Undo" at bounding box center [357, 635] width 23 height 9
click at [354, 530] on div "Undo" at bounding box center [357, 635] width 23 height 9
click at [38, 323] on div at bounding box center [33, 320] width 22 height 22
click at [30, 290] on div at bounding box center [32, 290] width 11 height 11
click at [165, 530] on div "Eraser" at bounding box center [173, 635] width 27 height 9
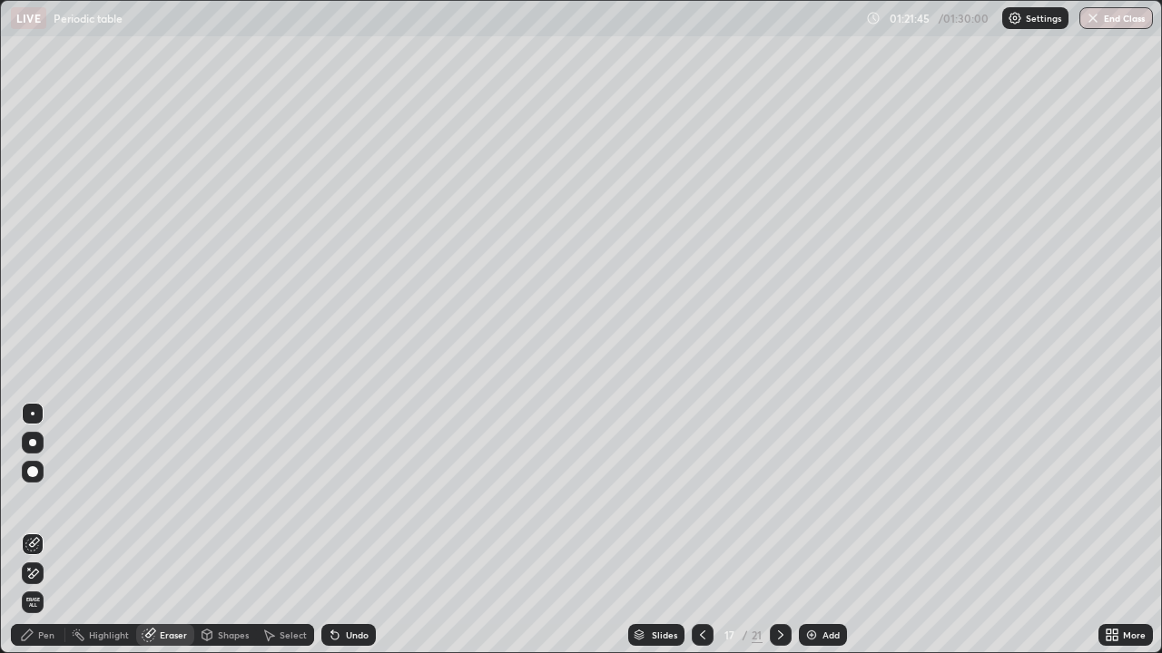
click at [47, 530] on div "Pen" at bounding box center [46, 635] width 16 height 9
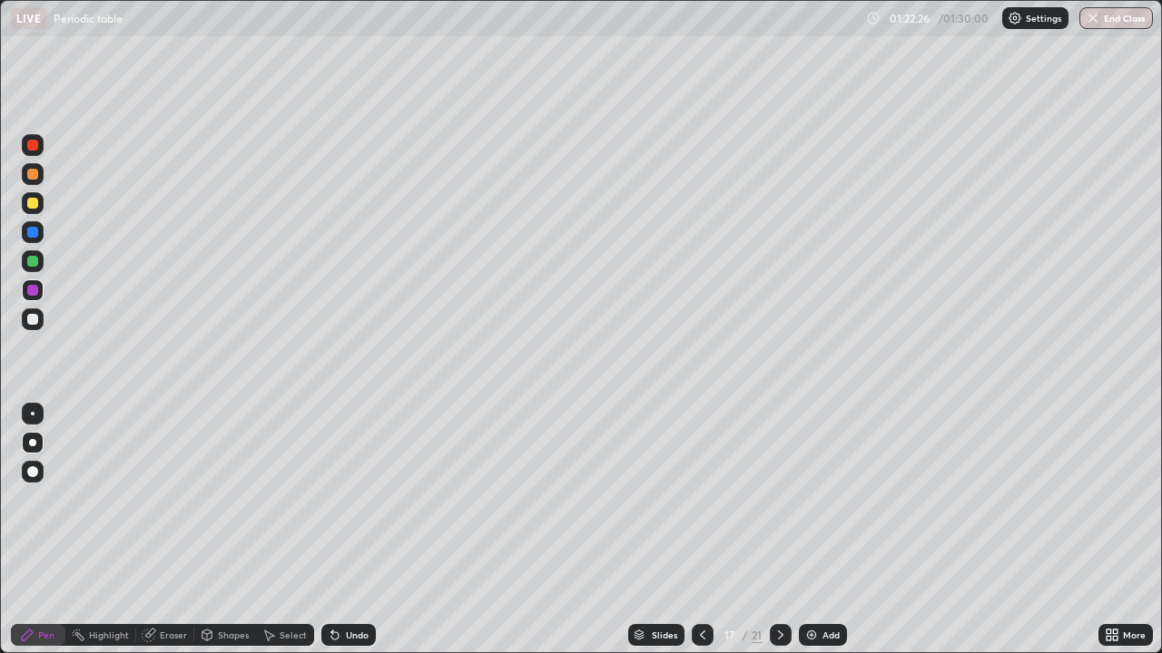
click at [39, 320] on div at bounding box center [33, 320] width 22 height 22
click at [31, 202] on div at bounding box center [32, 203] width 11 height 11
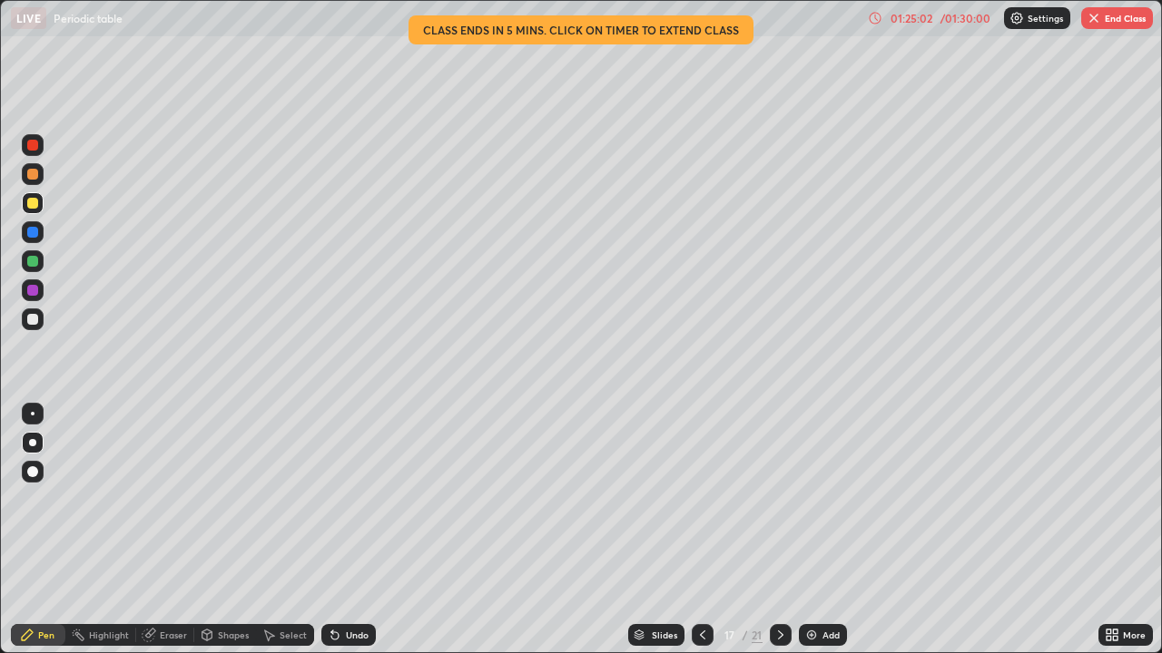
click at [620, 32] on div "LIVE Periodic table" at bounding box center [435, 18] width 849 height 36
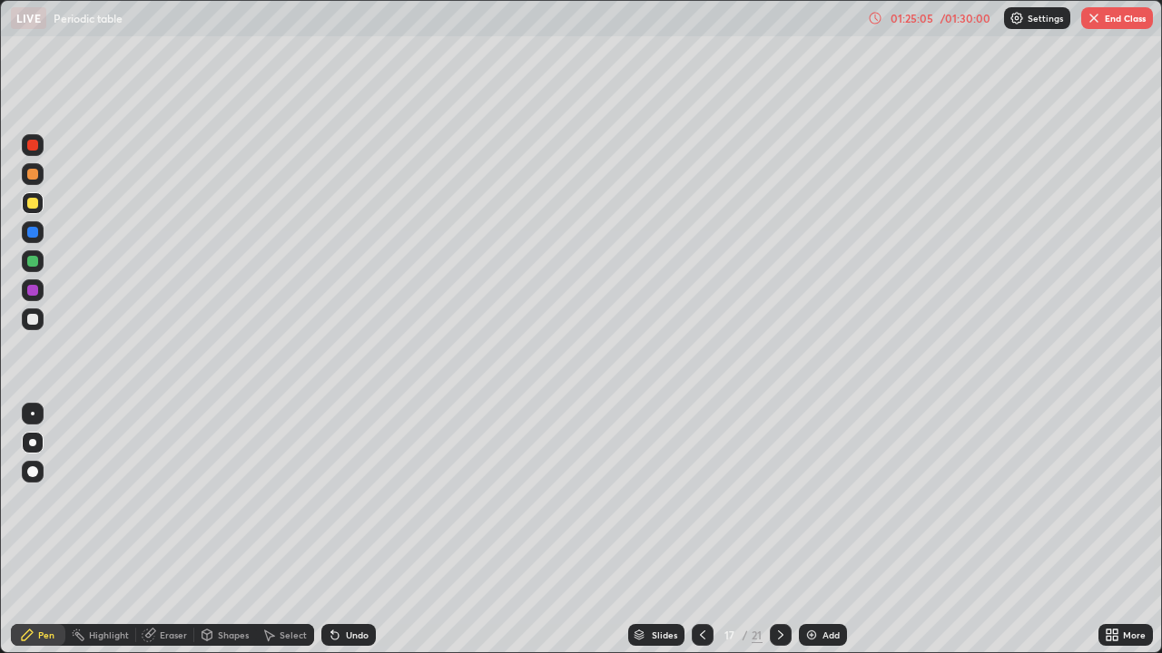
click at [917, 20] on div "01:25:05" at bounding box center [911, 18] width 51 height 11
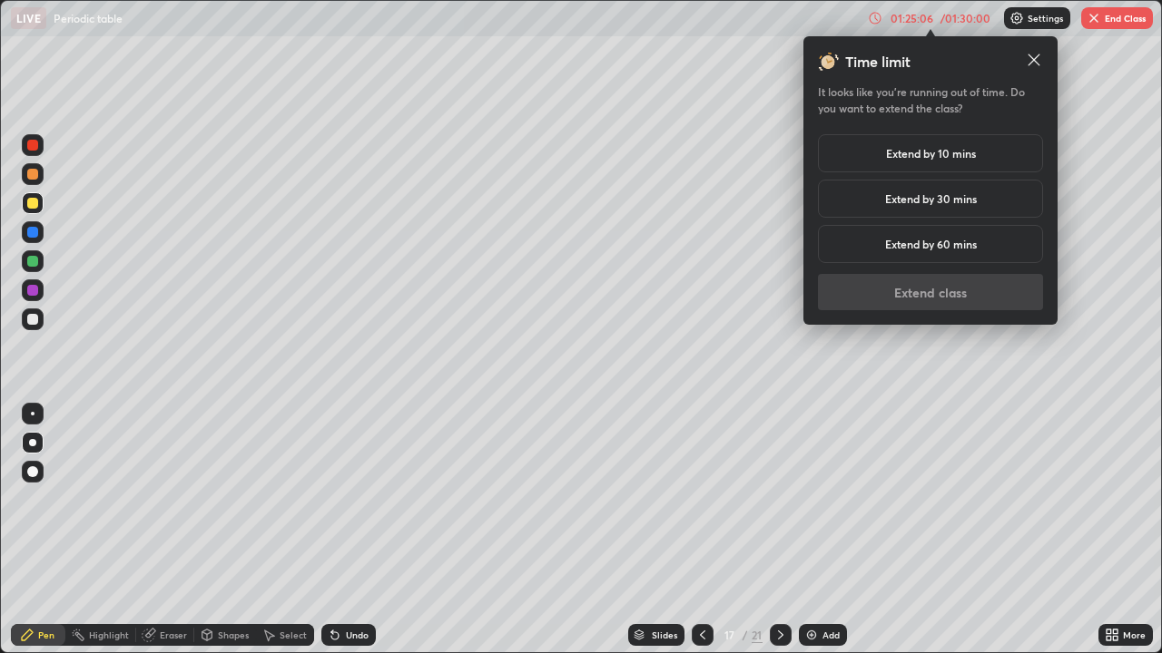
click at [966, 159] on h5 "Extend by 10 mins" at bounding box center [931, 153] width 90 height 16
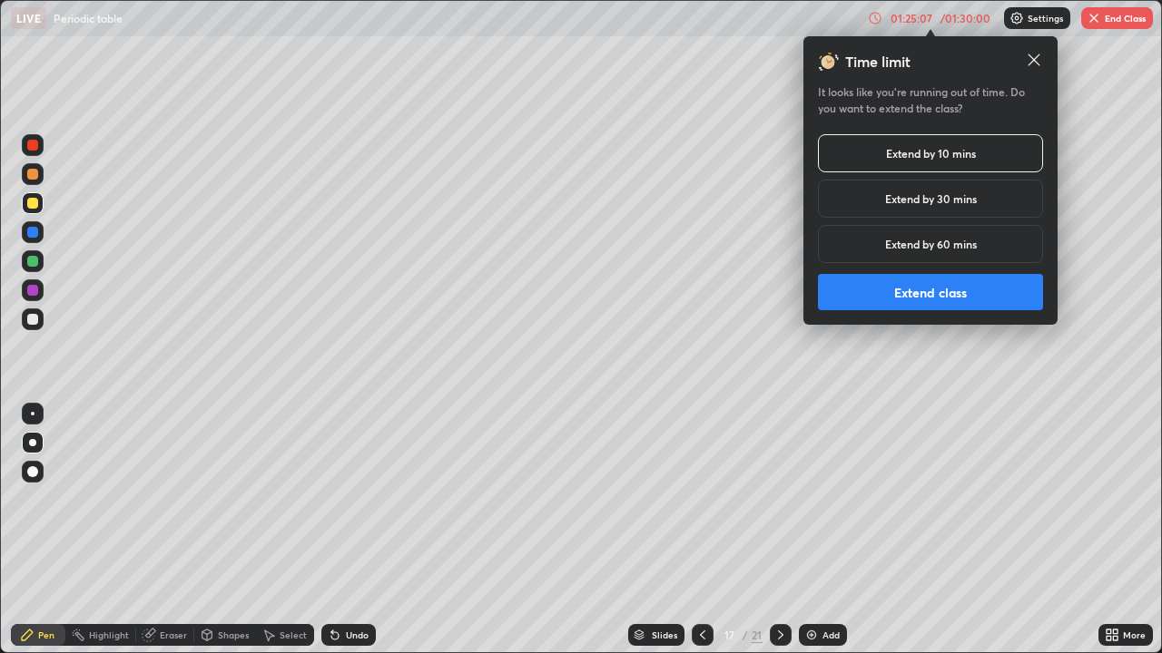
click at [914, 292] on button "Extend class" at bounding box center [930, 292] width 225 height 36
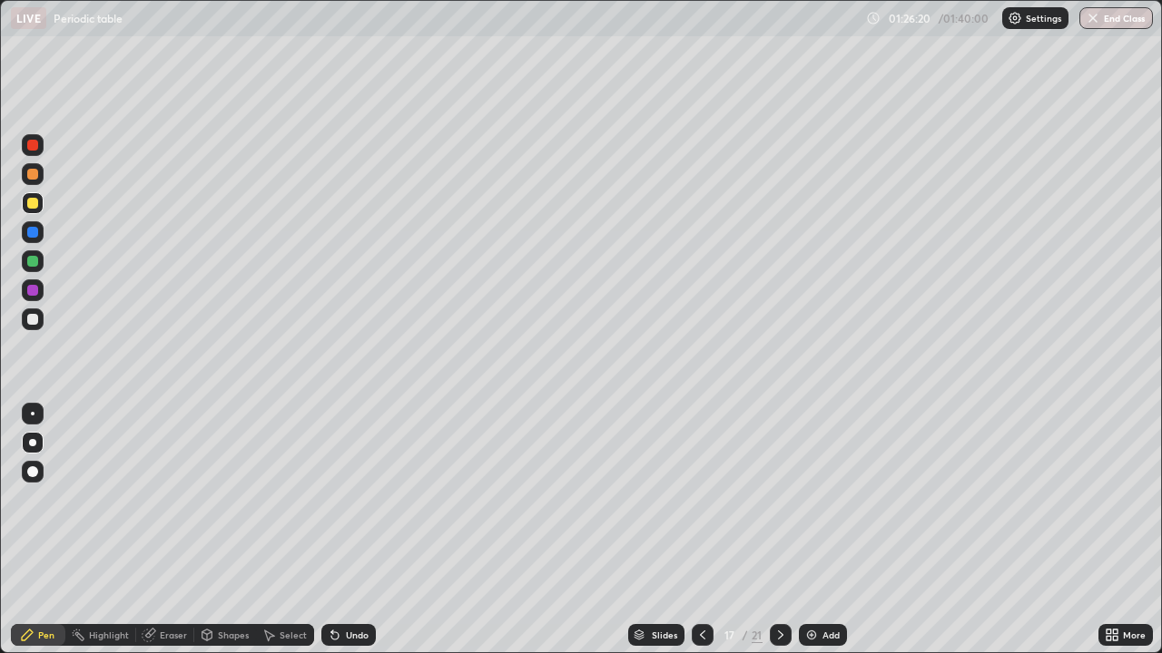
click at [819, 530] on div "Add" at bounding box center [823, 635] width 48 height 22
click at [33, 233] on div at bounding box center [32, 232] width 11 height 11
click at [37, 265] on div at bounding box center [33, 261] width 22 height 22
click at [33, 319] on div at bounding box center [32, 319] width 11 height 11
click at [31, 293] on div at bounding box center [32, 290] width 11 height 11
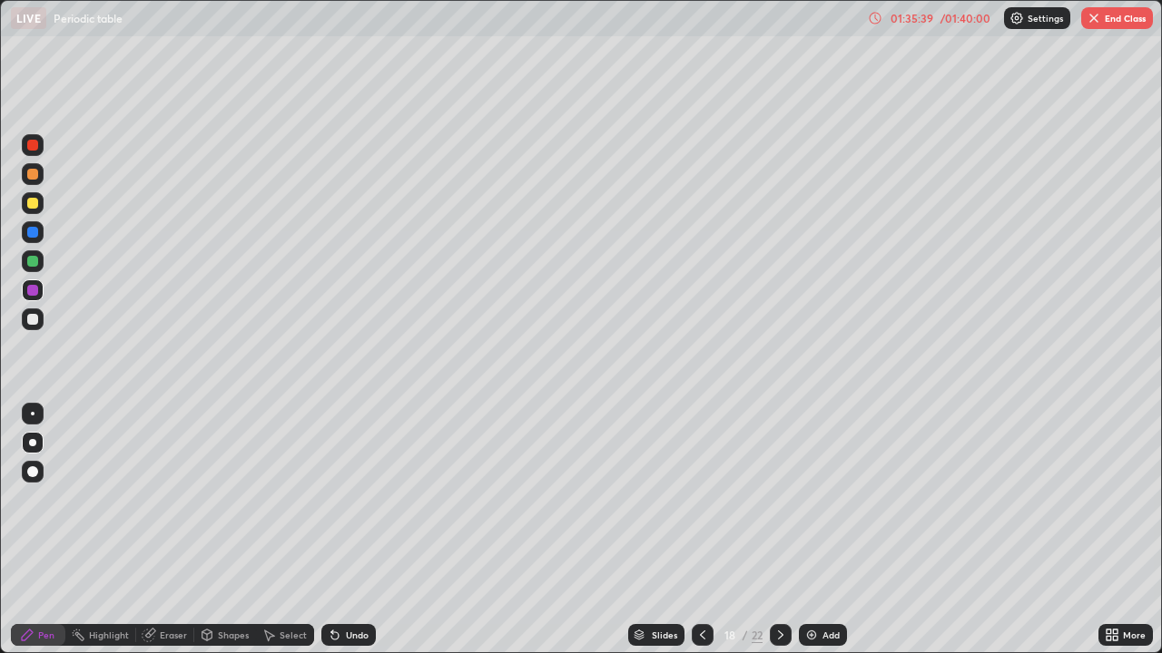
click at [1120, 530] on div "More" at bounding box center [1125, 635] width 54 height 22
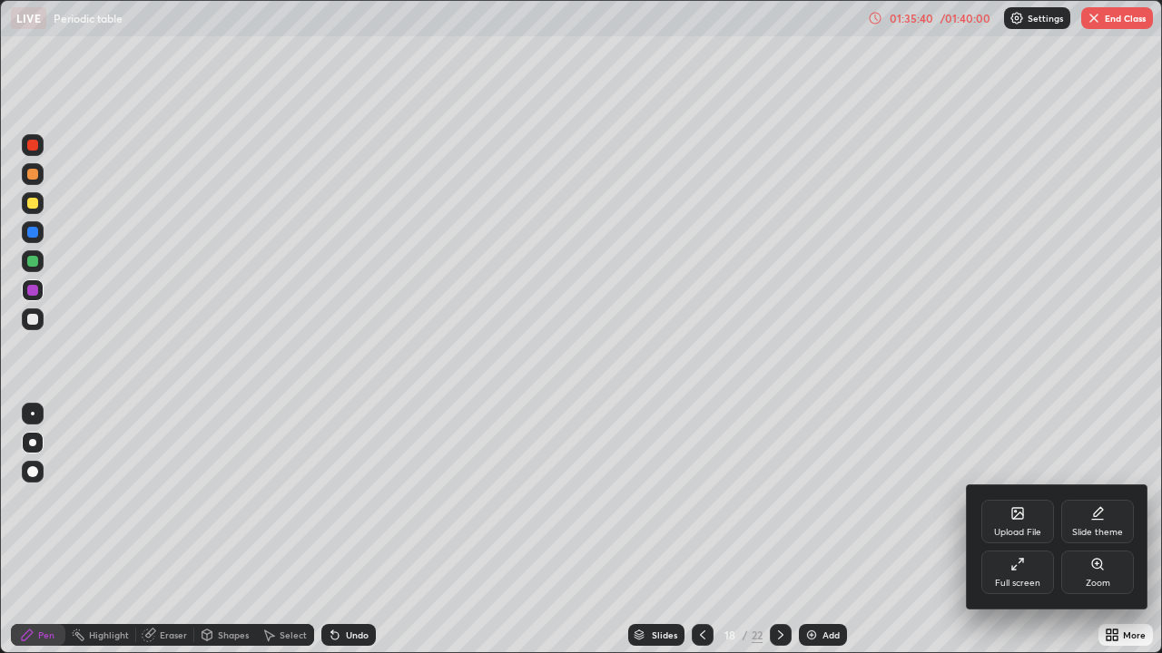
click at [1035, 530] on div "Full screen" at bounding box center [1017, 573] width 73 height 44
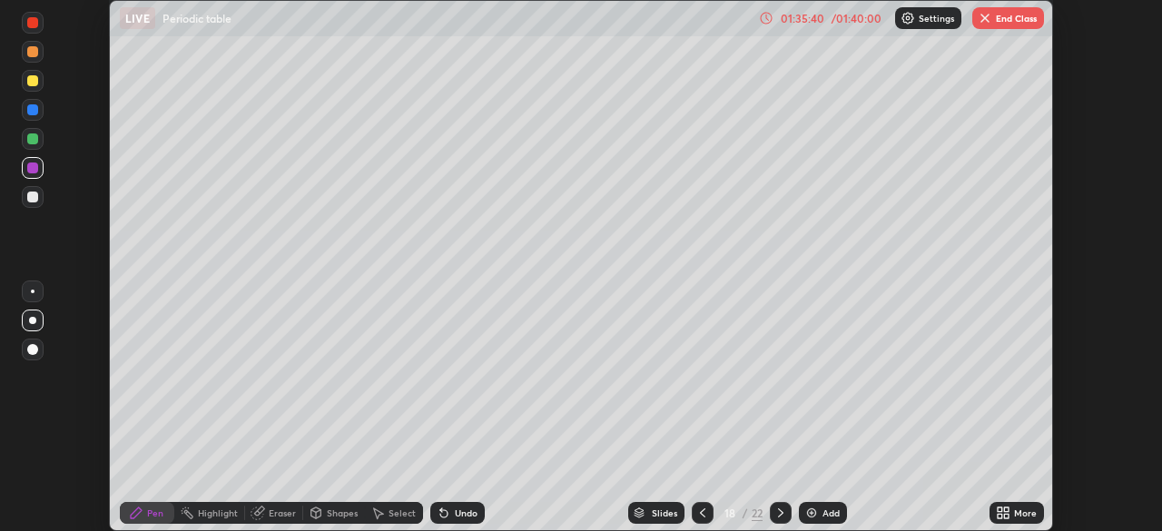
scroll to position [90218, 89587]
click at [1019, 20] on button "End Class" at bounding box center [1008, 18] width 72 height 22
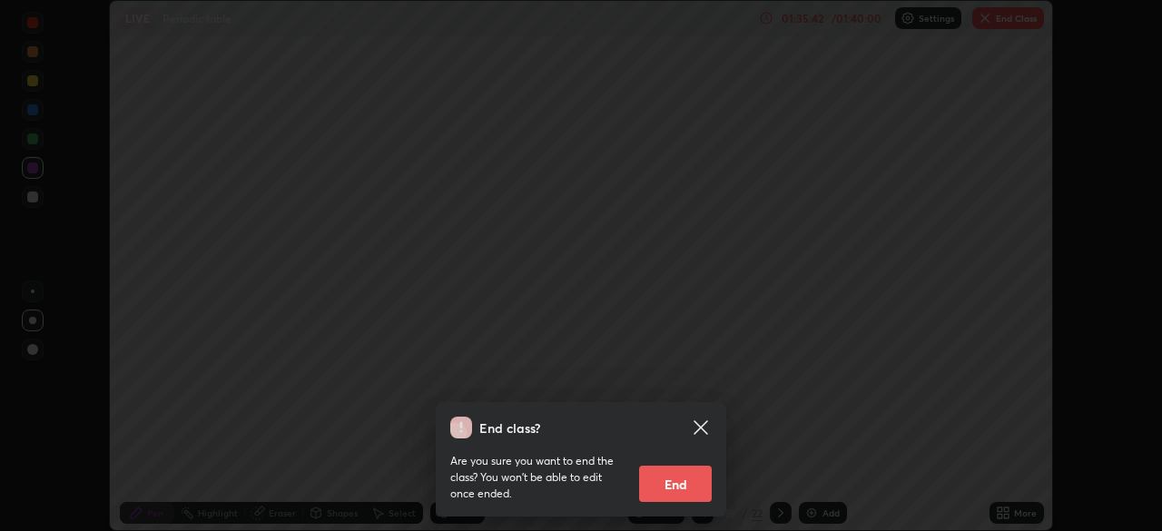
click at [685, 477] on button "End" at bounding box center [675, 484] width 73 height 36
